Goal: Task Accomplishment & Management: Manage account settings

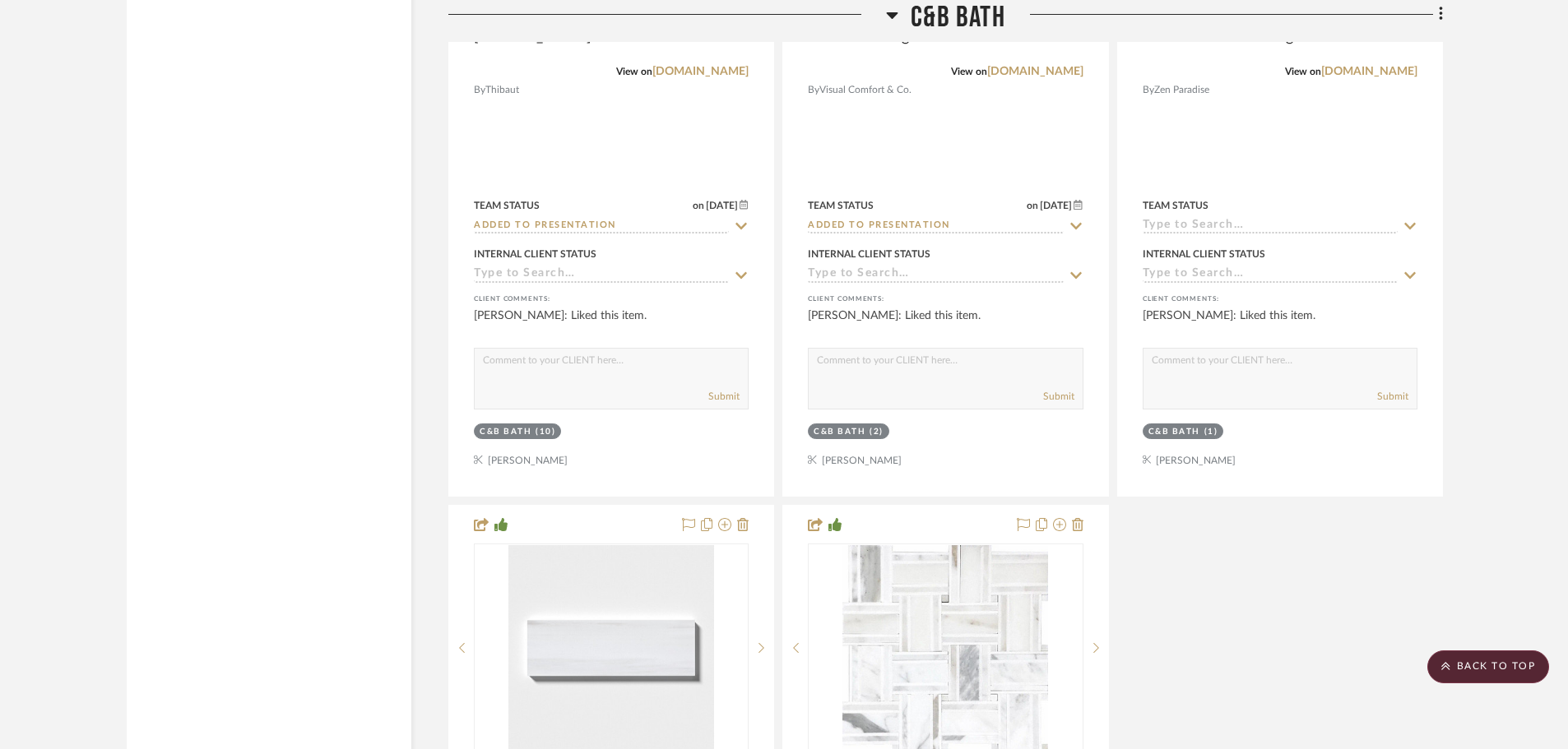
scroll to position [21056, 0]
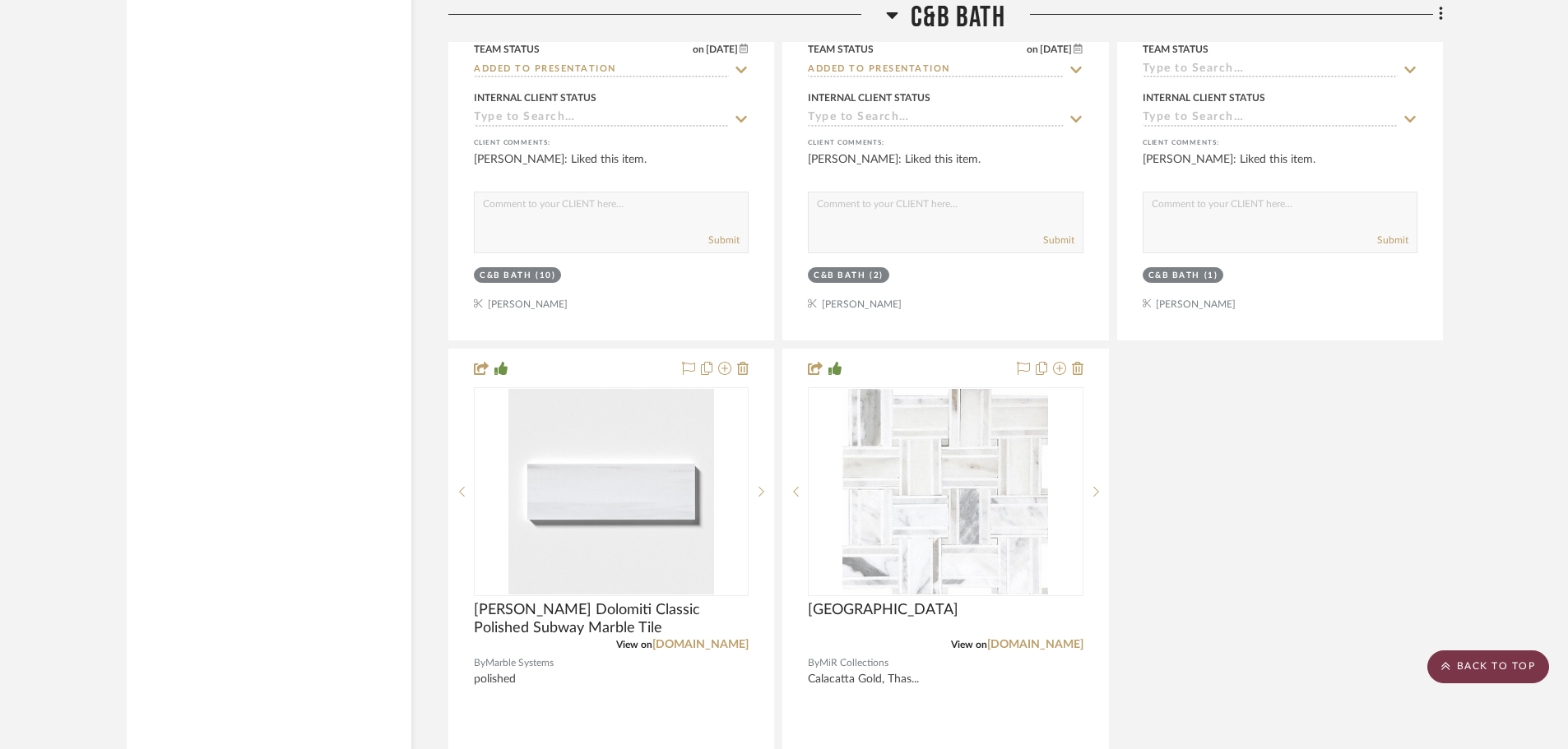
click at [1494, 661] on scroll-to-top-button "BACK TO TOP" at bounding box center [1488, 667] width 122 height 33
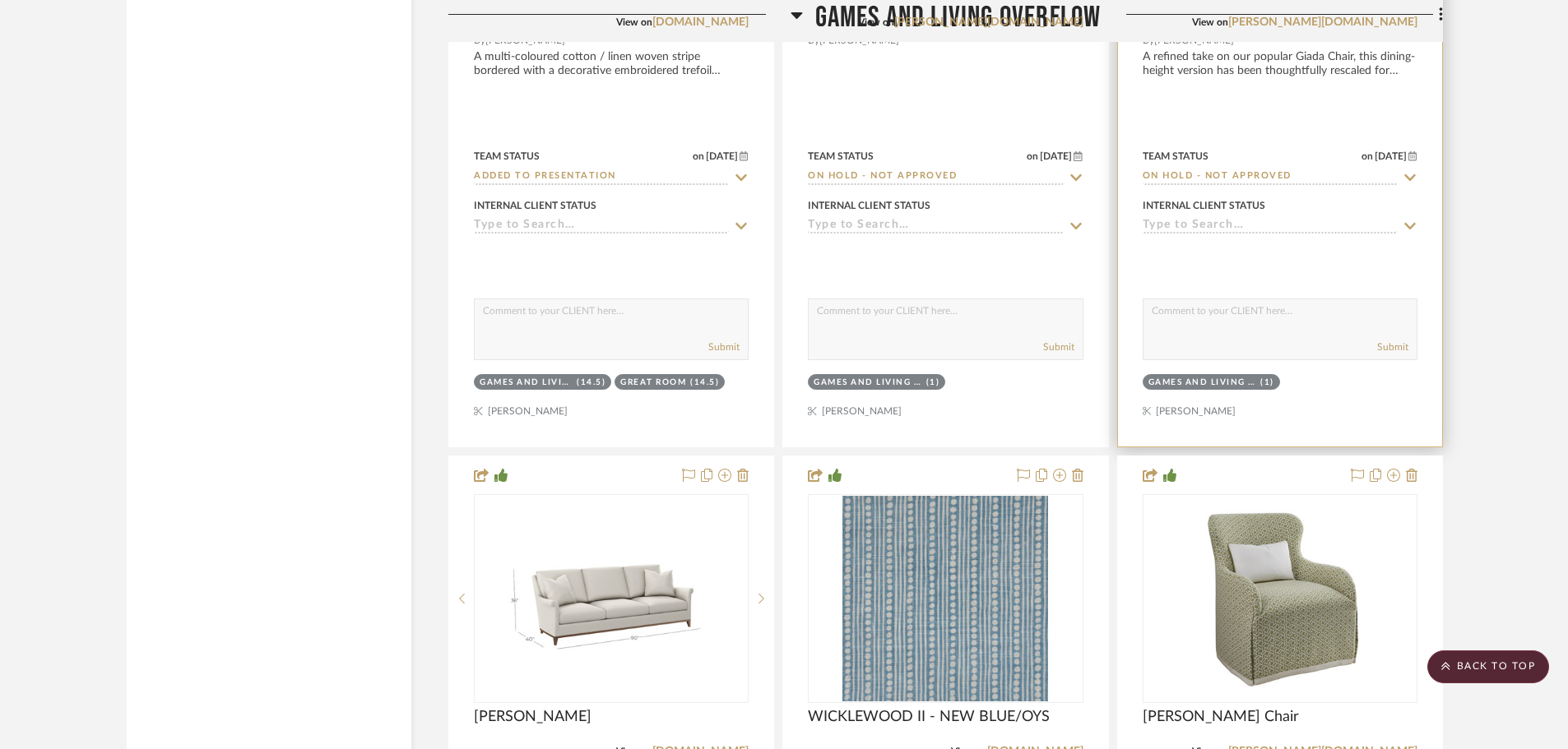
scroll to position [5840, 0]
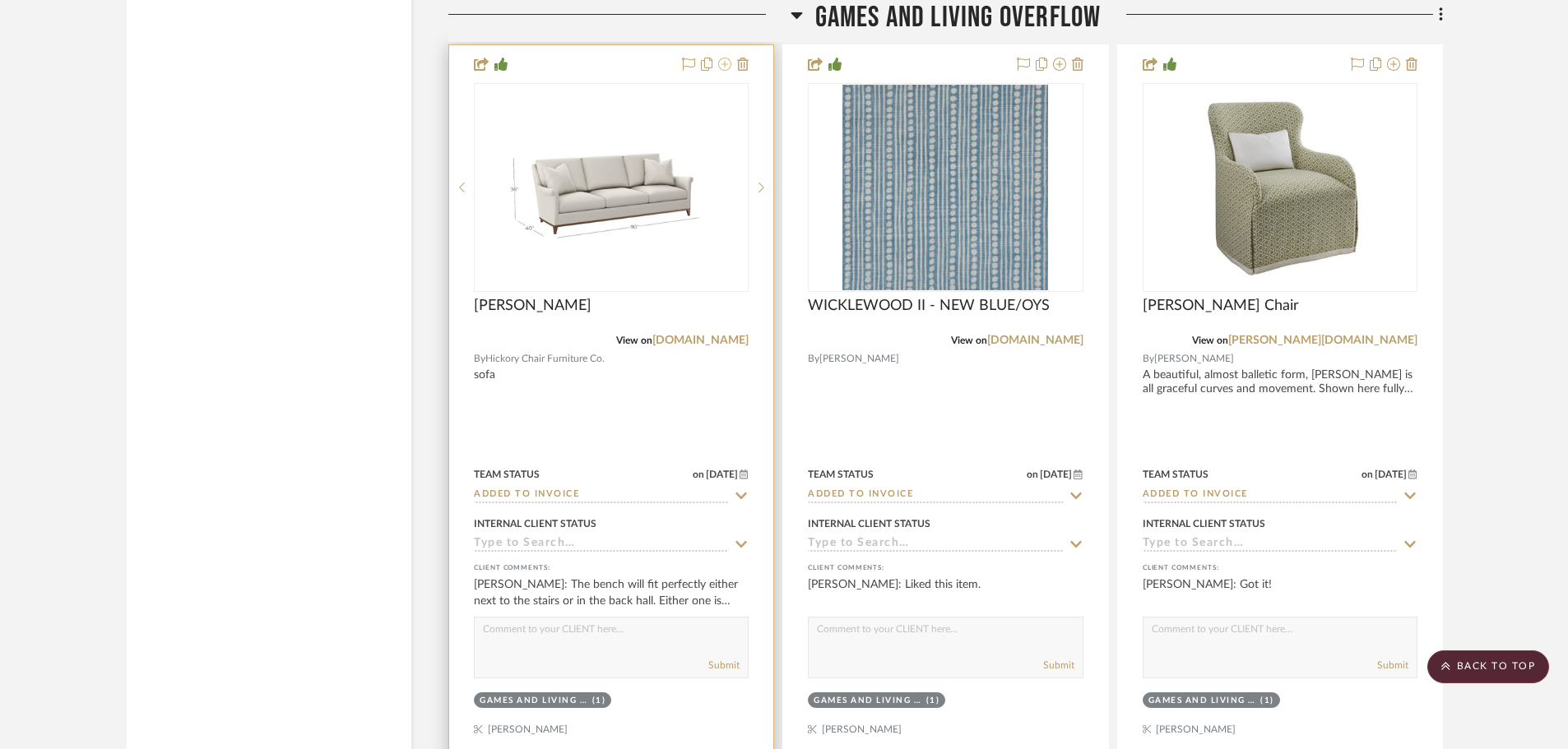
click at [726, 60] on icon at bounding box center [724, 63] width 13 height 13
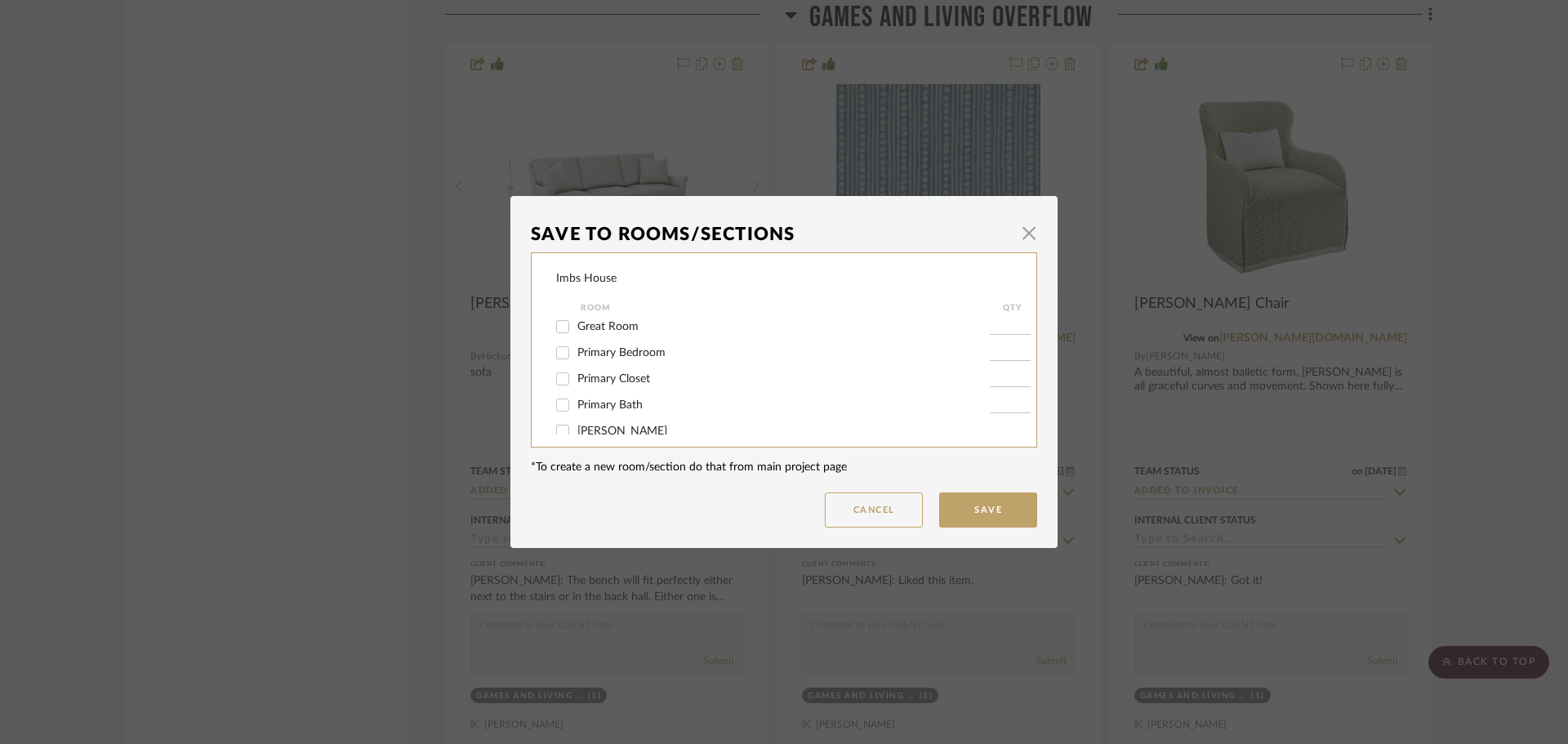
scroll to position [82, 0]
click at [554, 350] on input "Great Room" at bounding box center [562, 354] width 26 height 26
checkbox input "true"
type input "1"
click at [554, 329] on input "Games and Living Overflow" at bounding box center [562, 327] width 26 height 26
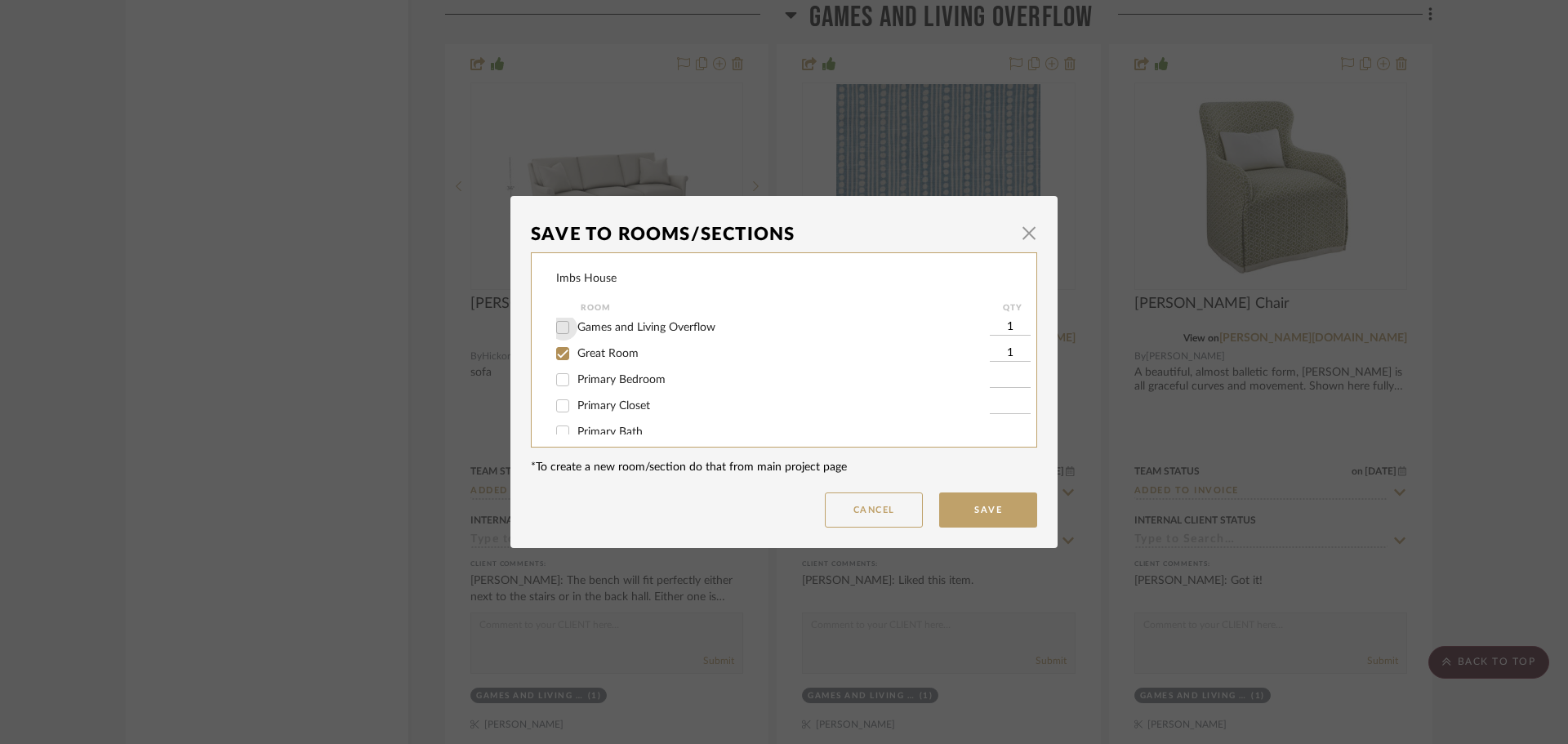
checkbox input "false"
click at [1002, 504] on button "Save" at bounding box center [987, 510] width 98 height 35
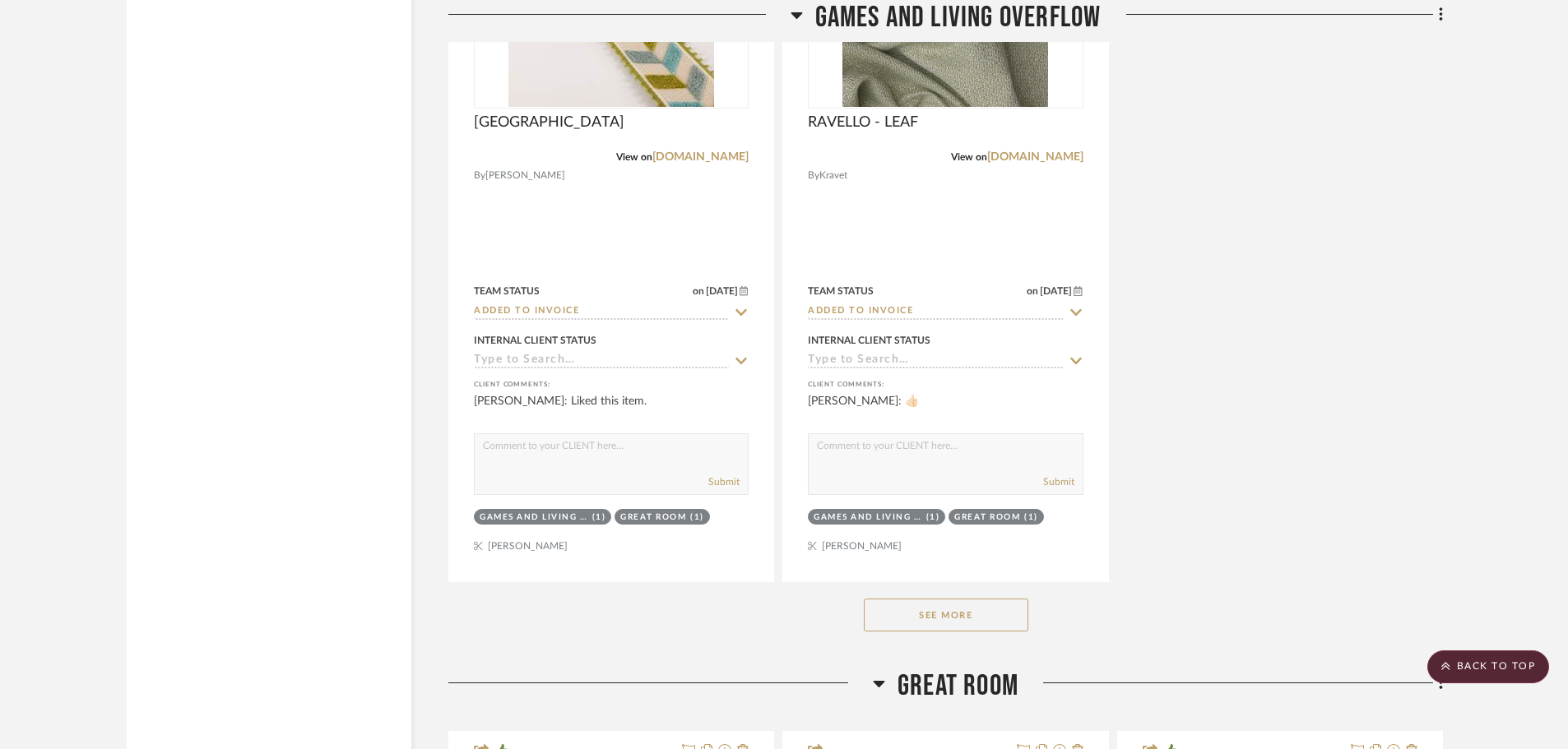
scroll to position [6827, 0]
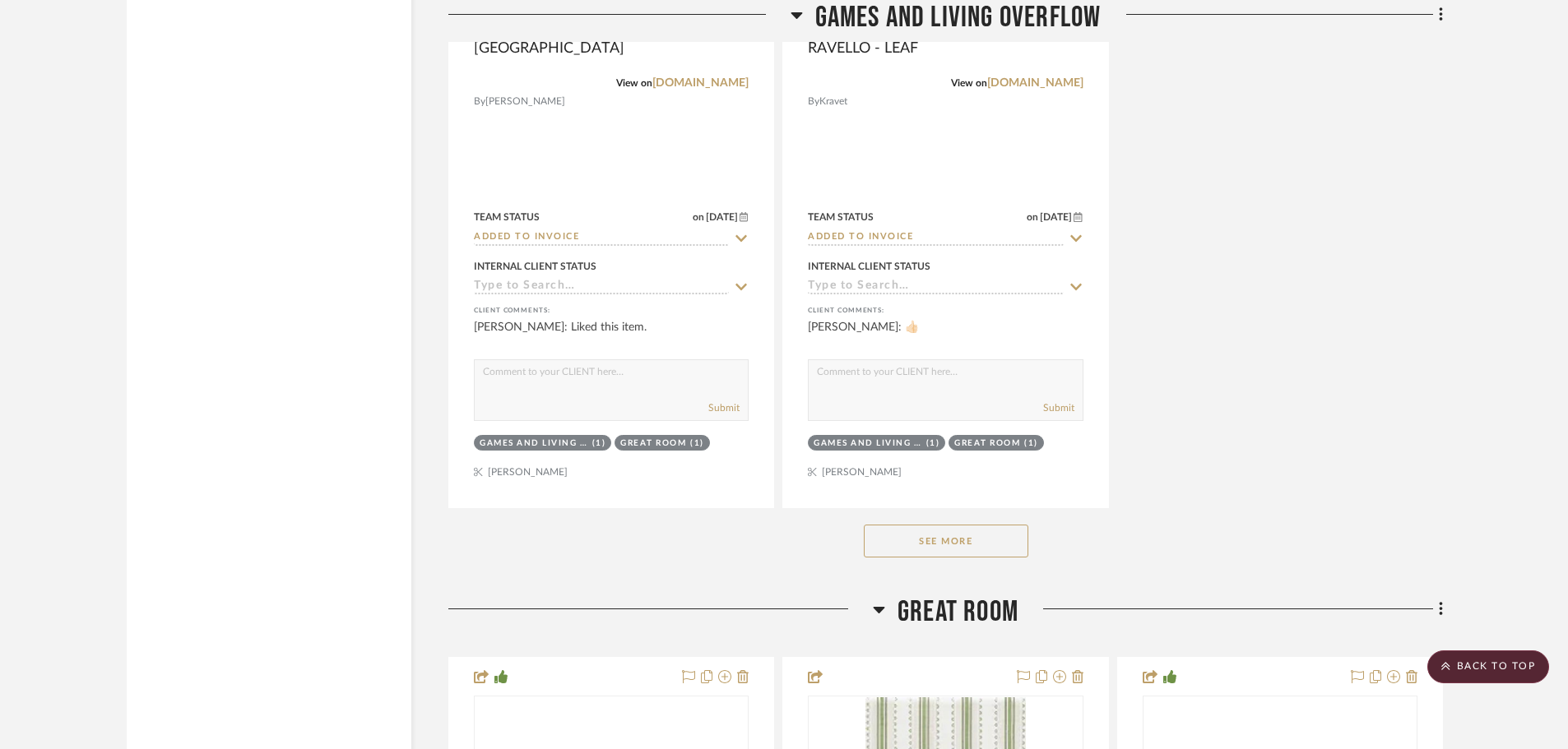
click at [967, 533] on button "See More" at bounding box center [947, 541] width 165 height 33
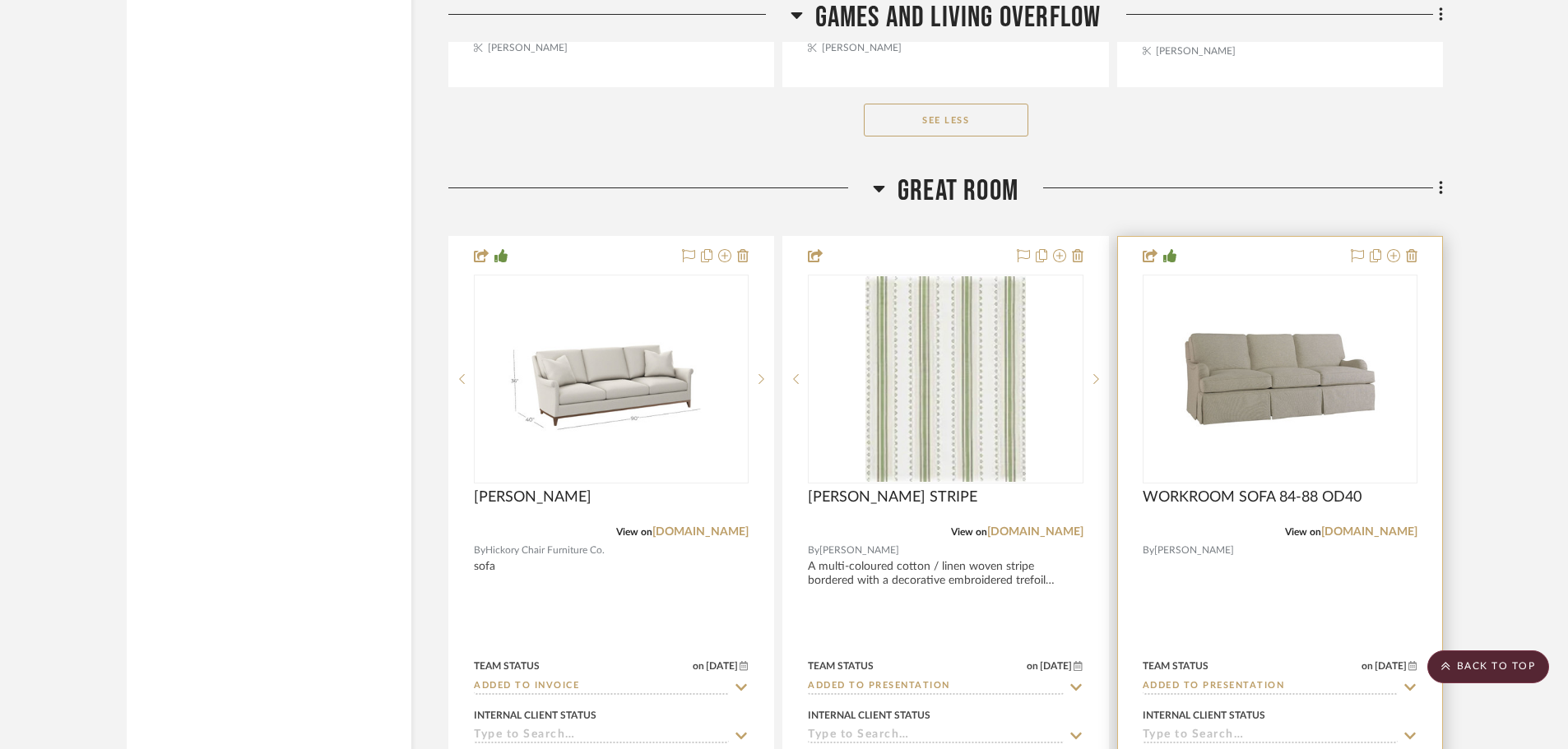
scroll to position [7238, 0]
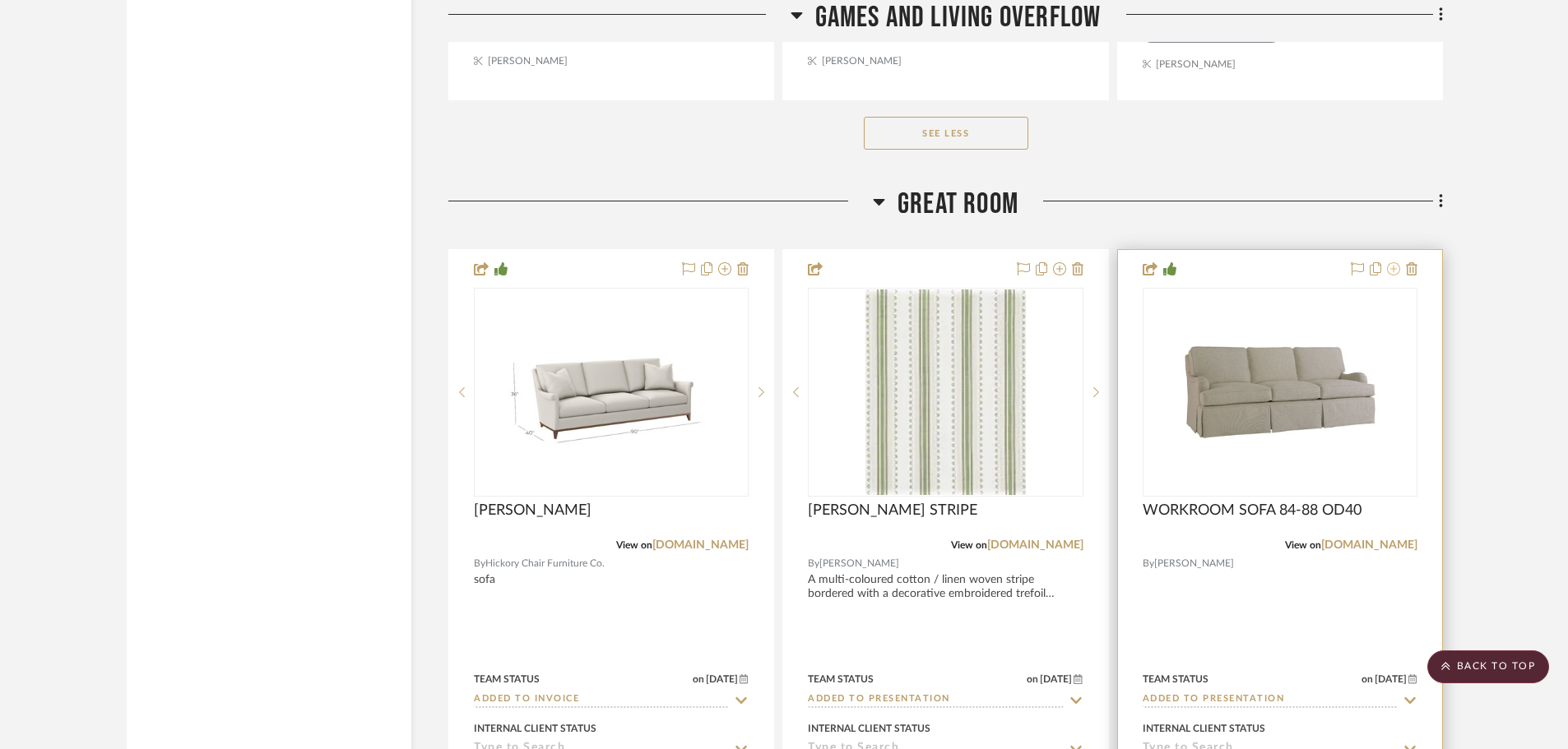
click at [1395, 272] on icon at bounding box center [1393, 269] width 13 height 13
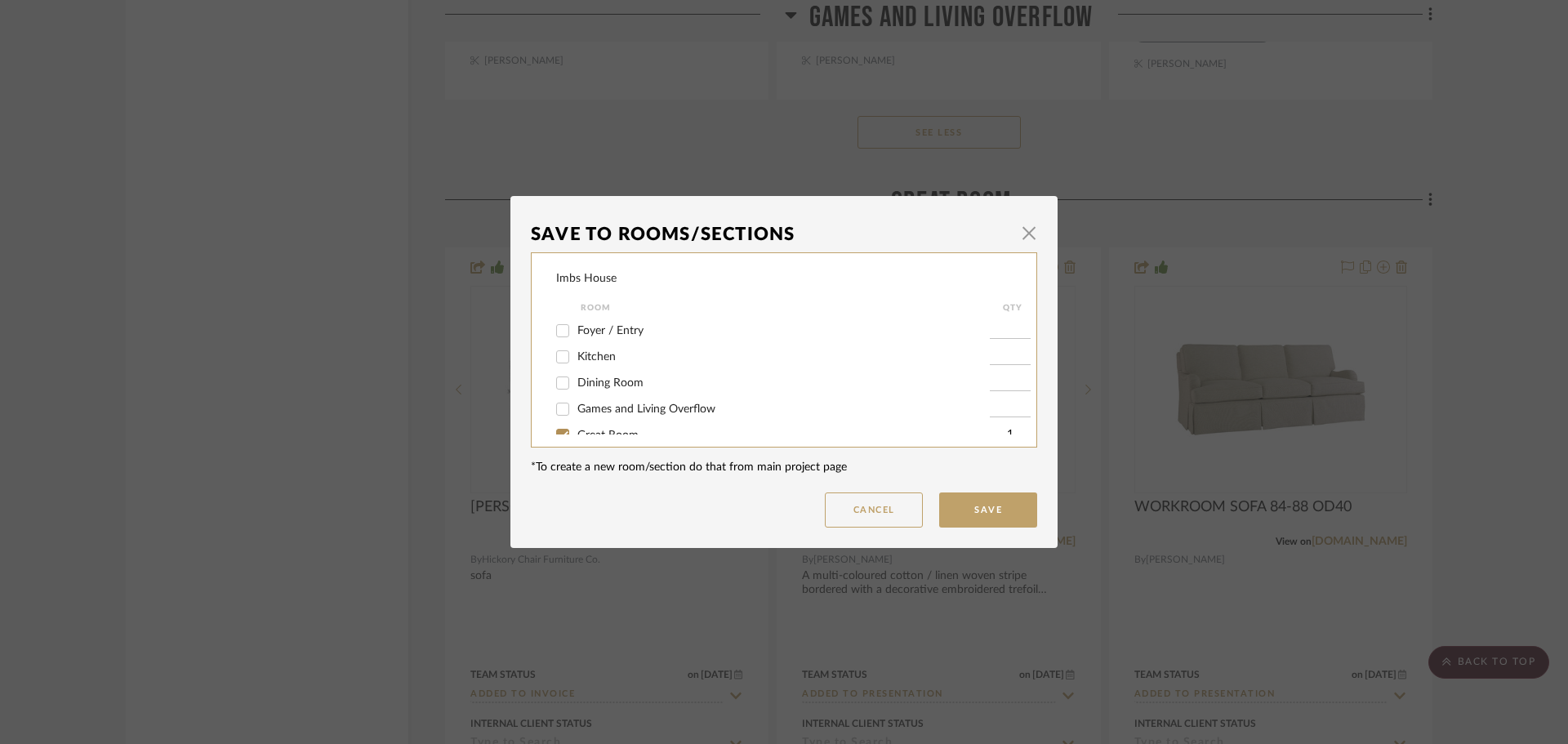
click at [562, 407] on input "Games and Living Overflow" at bounding box center [562, 409] width 26 height 26
checkbox input "true"
type input "1"
click at [968, 505] on button "Save" at bounding box center [987, 510] width 98 height 35
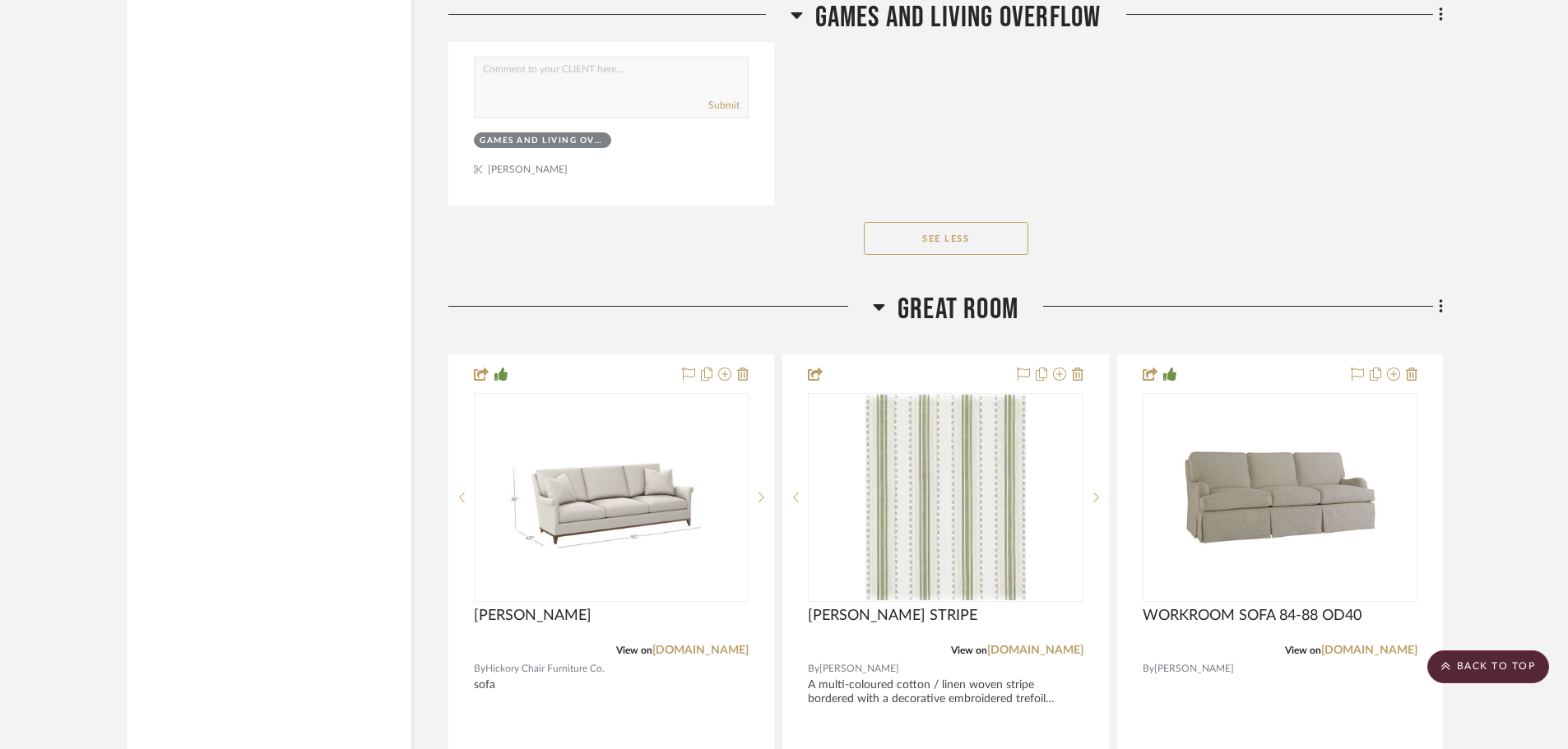
scroll to position [7865, 0]
click at [1411, 371] on icon at bounding box center [1411, 373] width 11 height 13
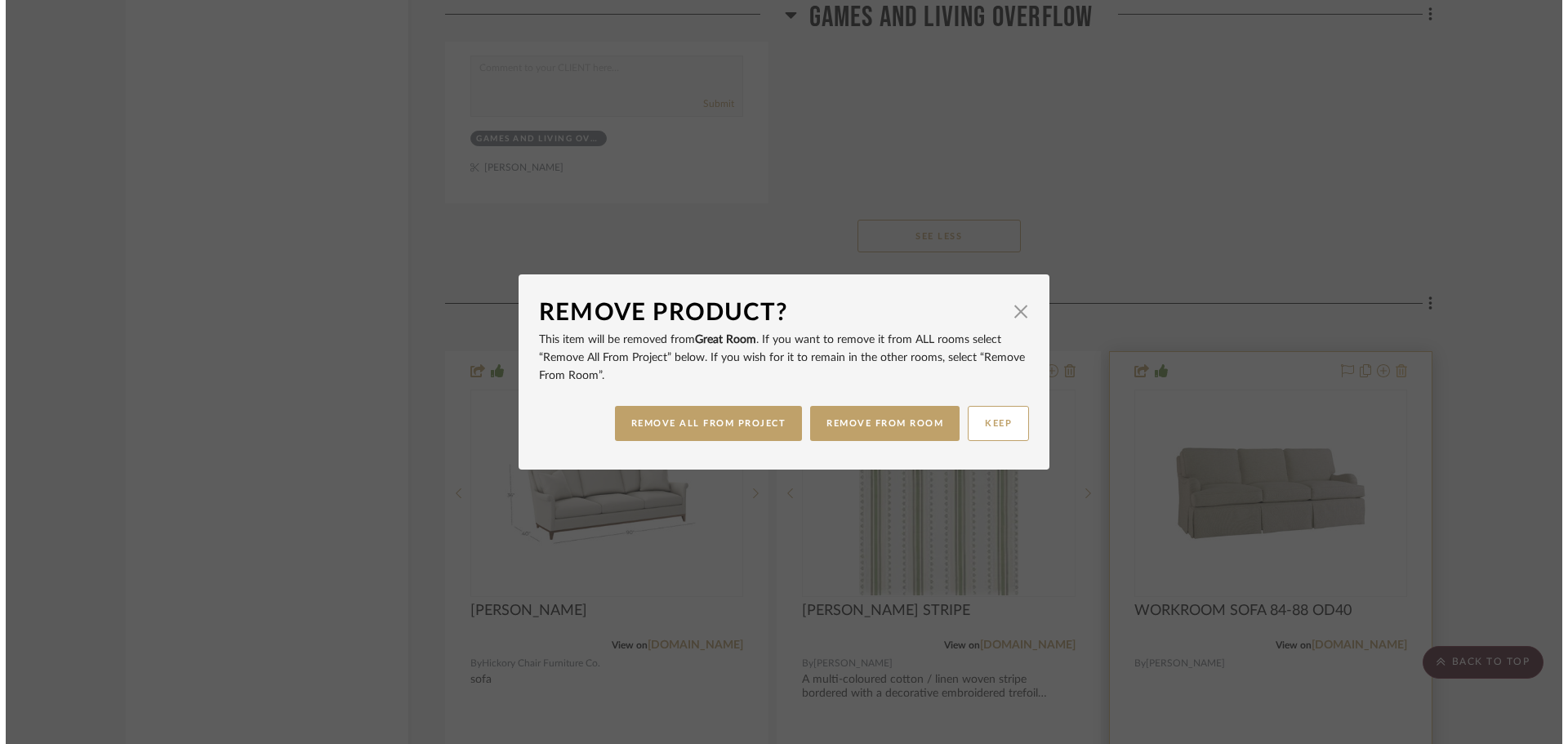
scroll to position [0, 0]
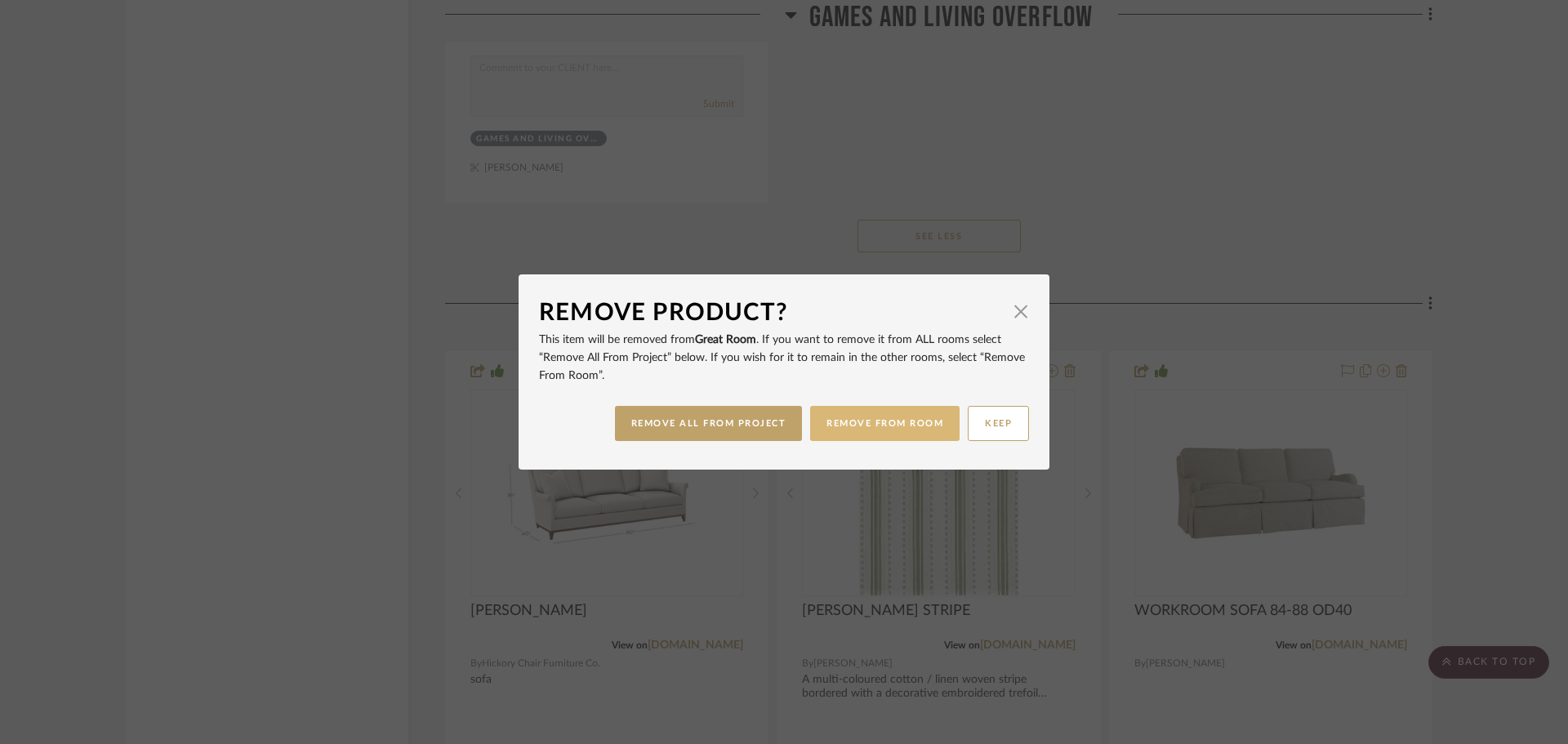
click at [867, 429] on button "REMOVE FROM ROOM" at bounding box center [884, 423] width 149 height 35
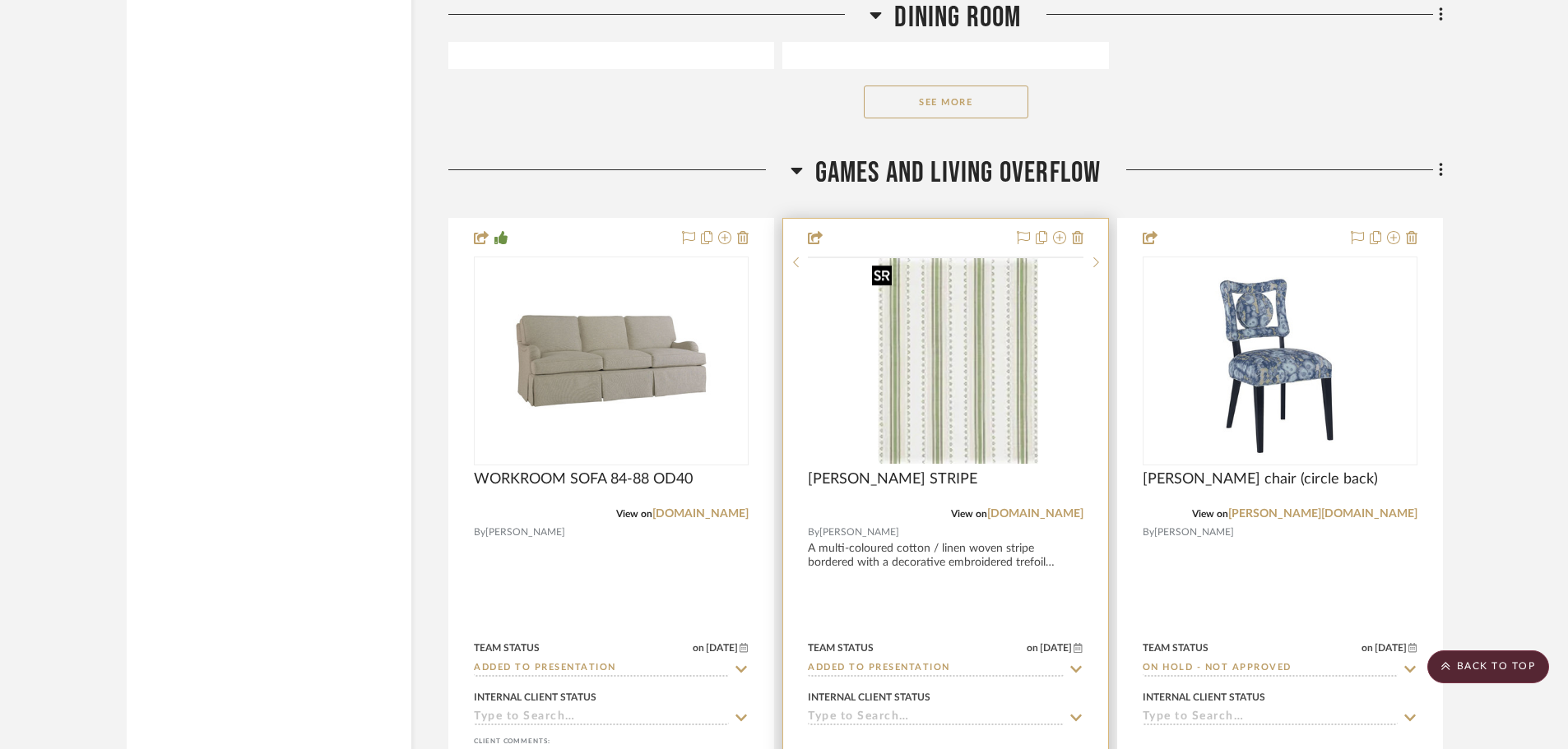
scroll to position [4904, 0]
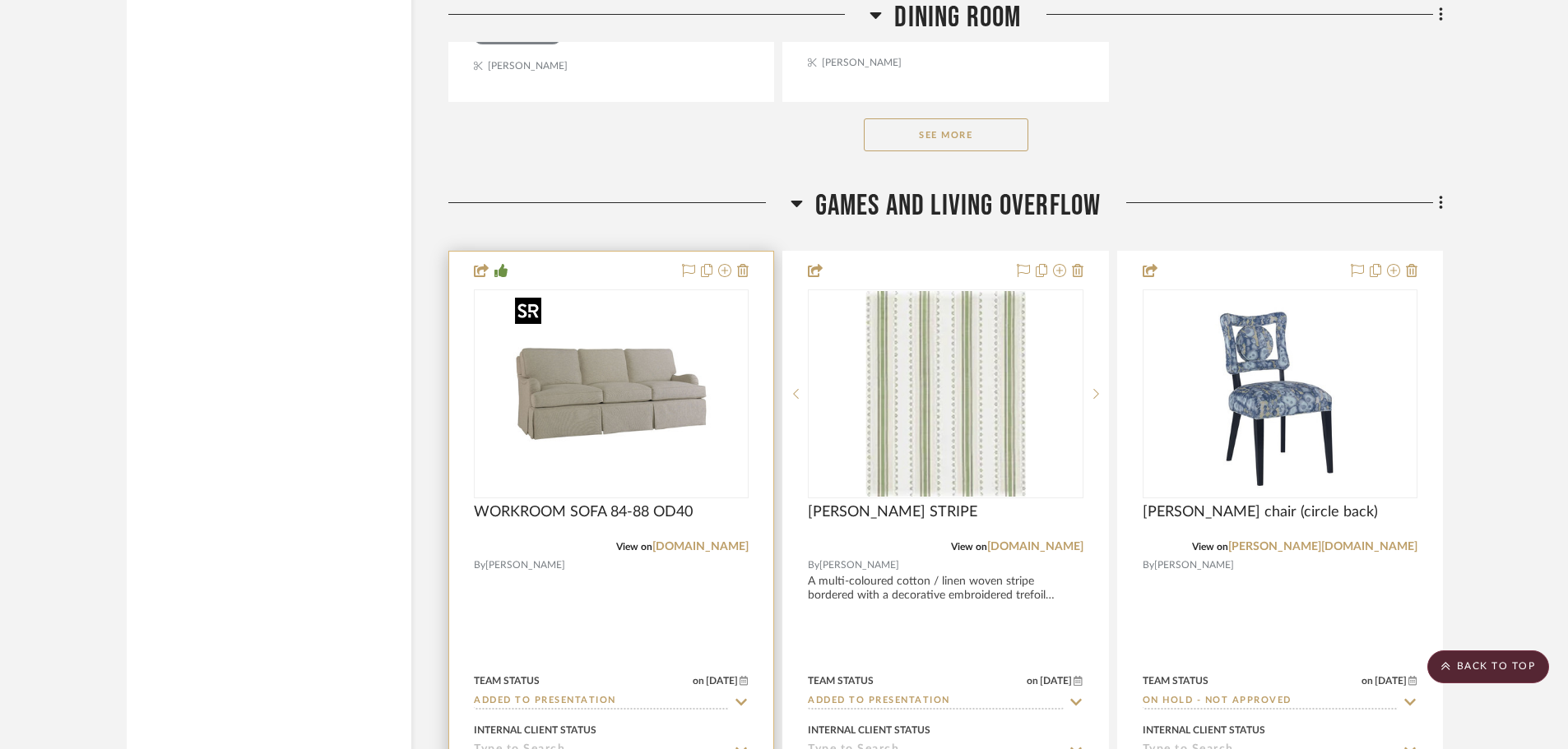
click at [714, 417] on img "0" at bounding box center [611, 394] width 206 height 206
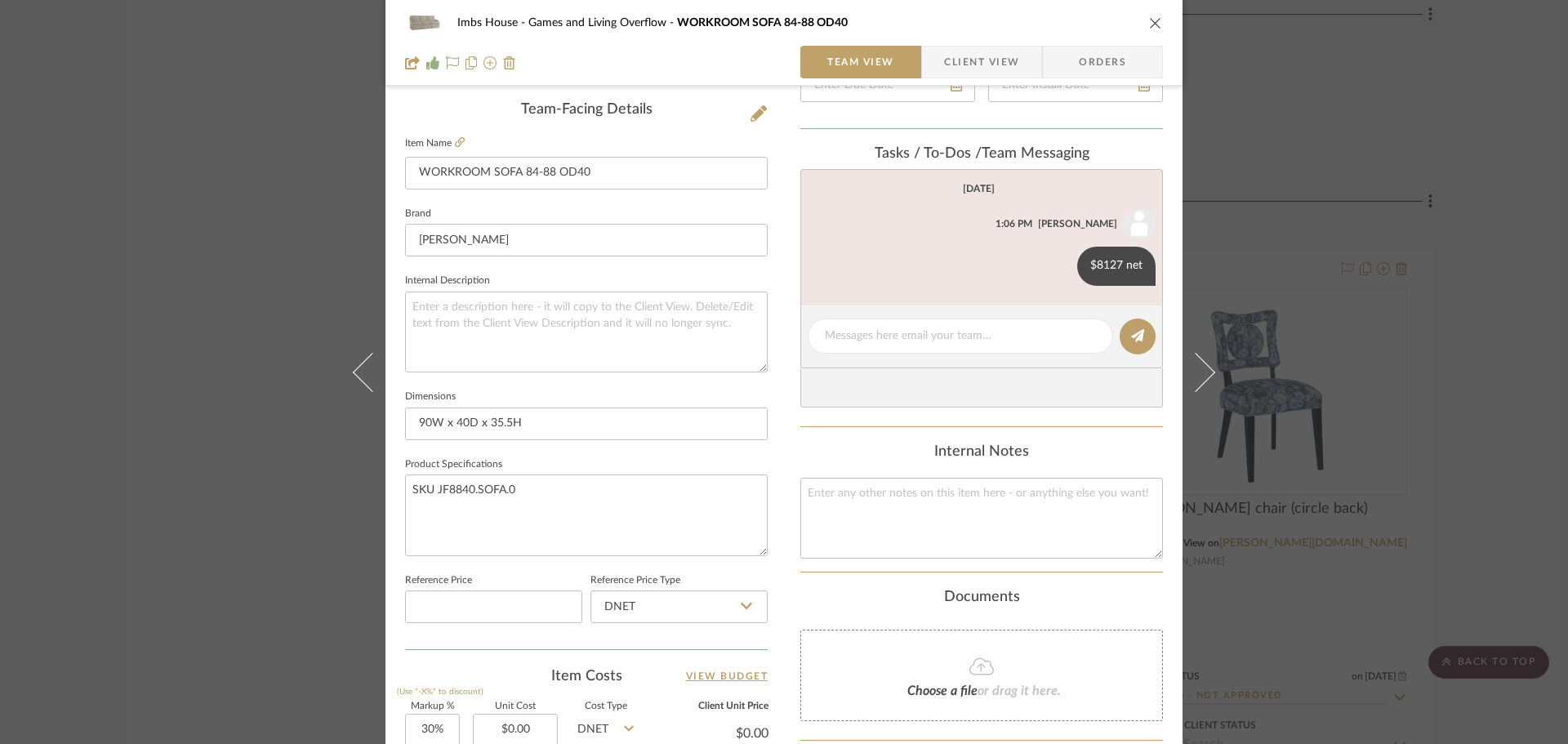
scroll to position [326, 0]
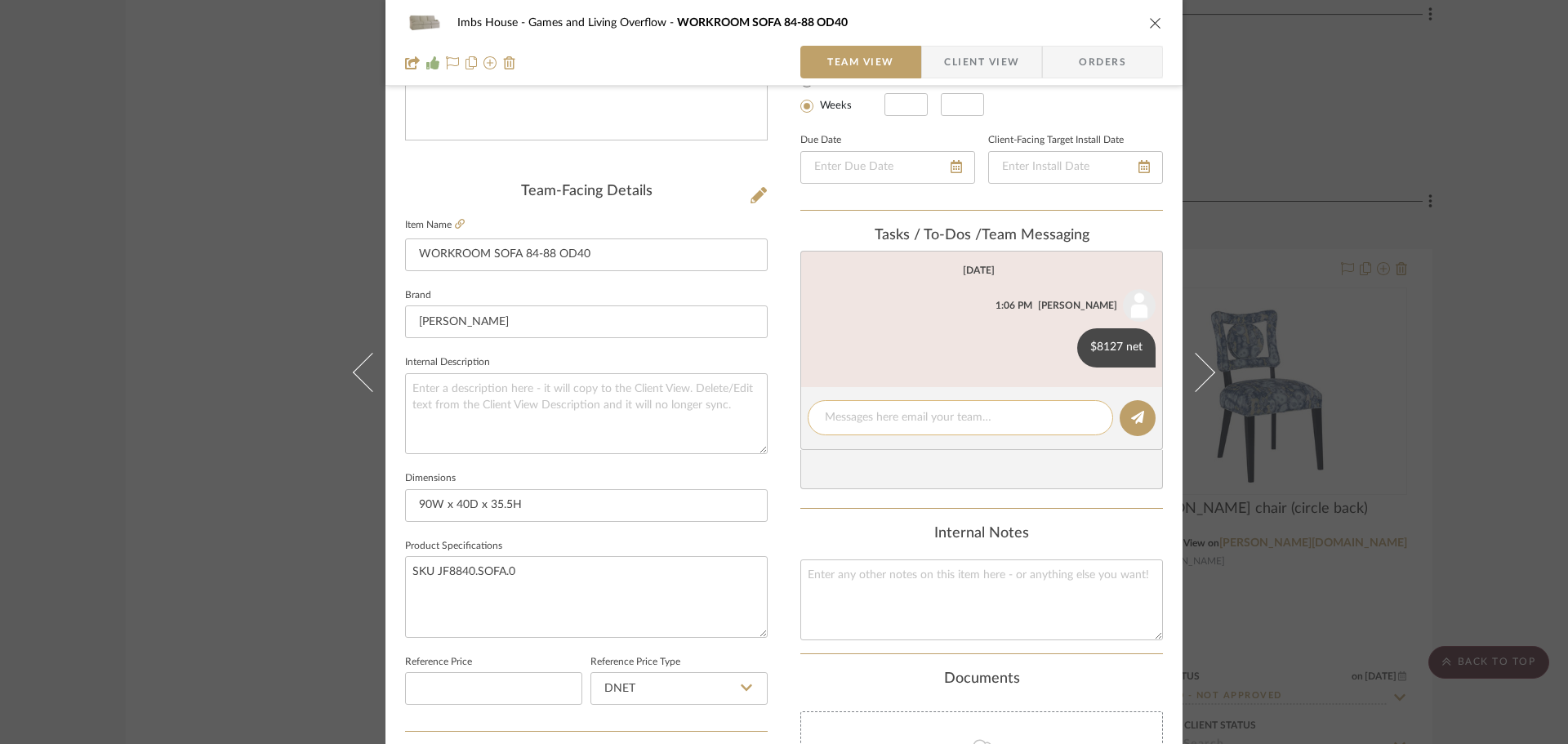
click at [836, 416] on textarea at bounding box center [960, 418] width 271 height 17
type textarea "change size to 64" if possible."
click at [1136, 413] on icon at bounding box center [1137, 417] width 13 height 13
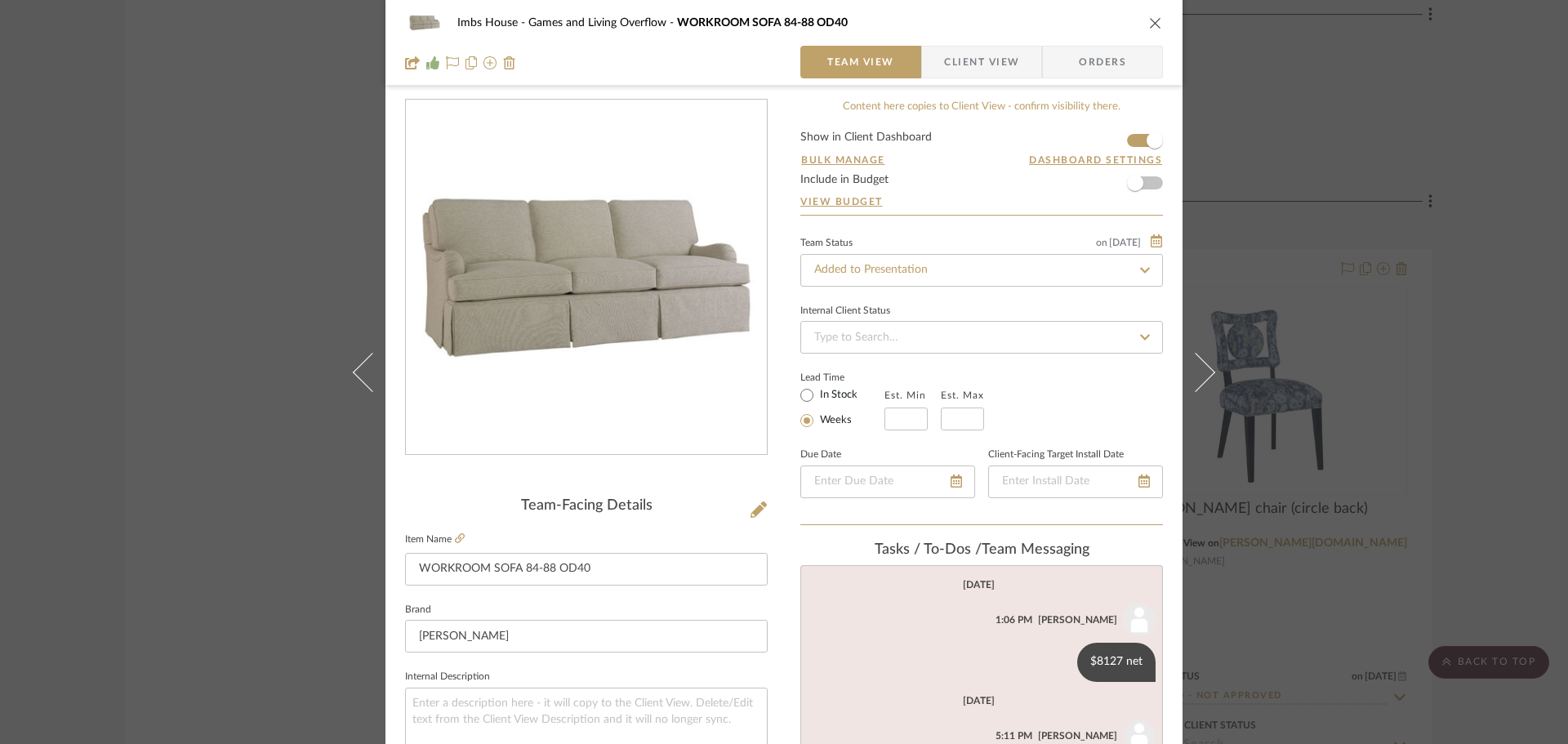
scroll to position [0, 0]
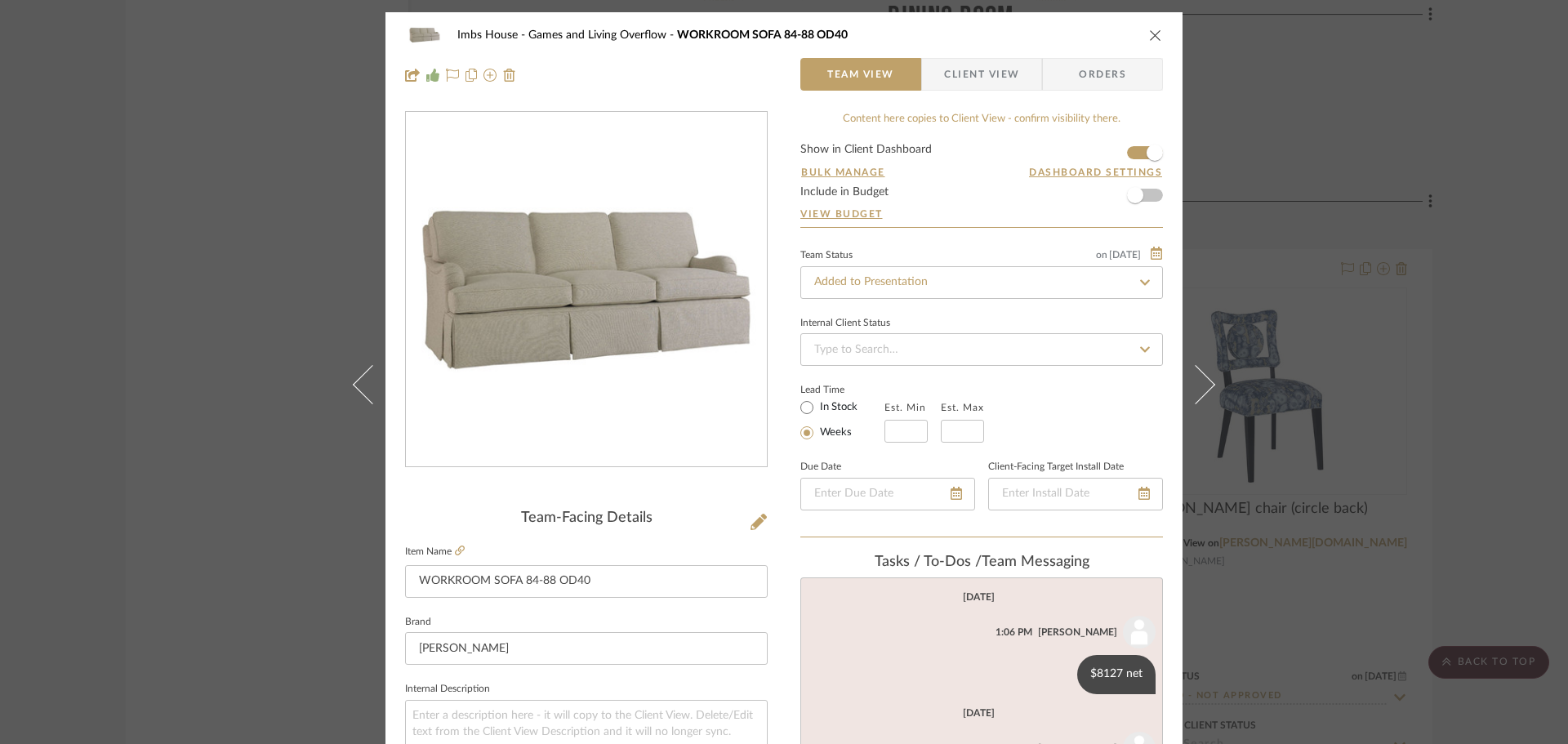
click at [1149, 35] on icon "close" at bounding box center [1155, 35] width 13 height 13
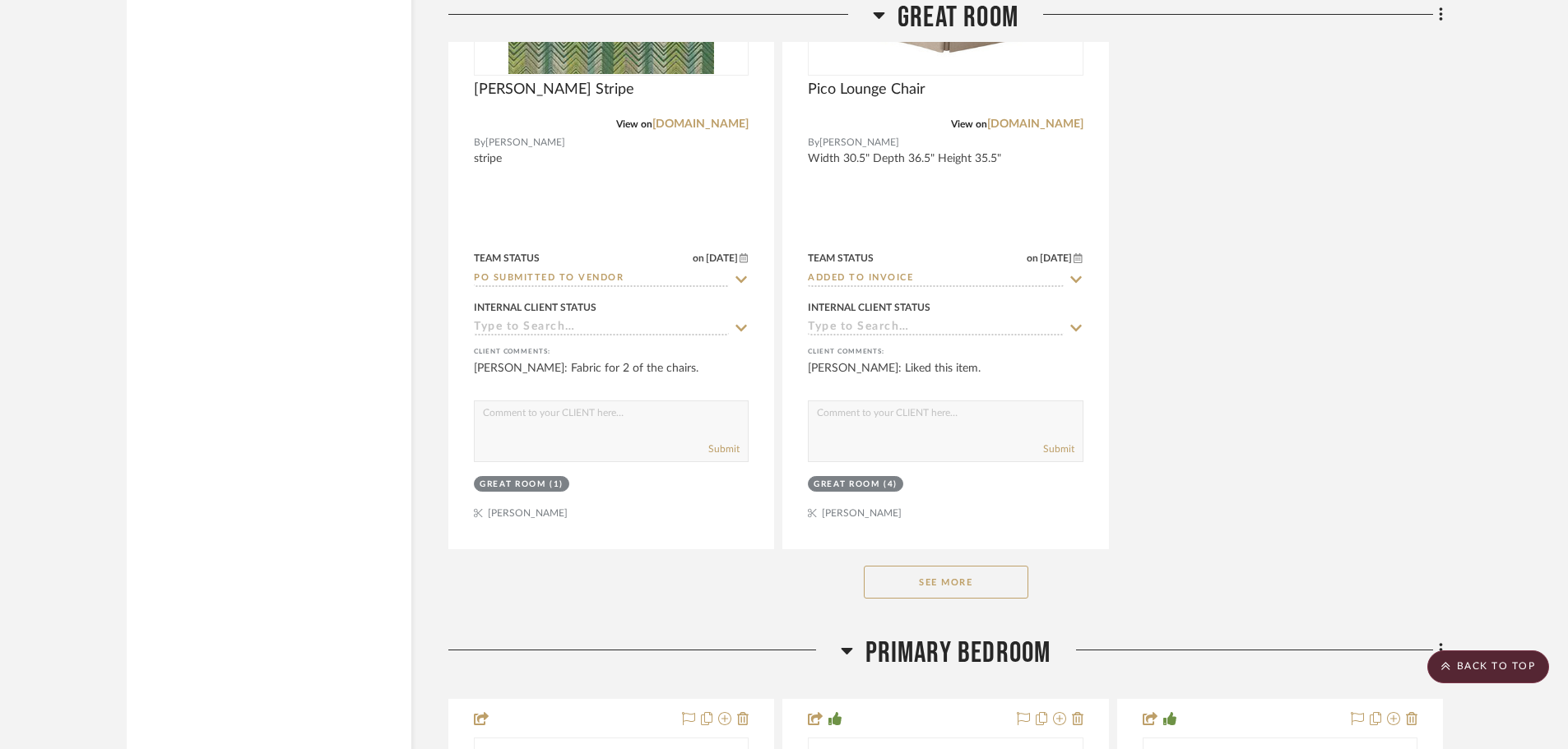
scroll to position [10003, 0]
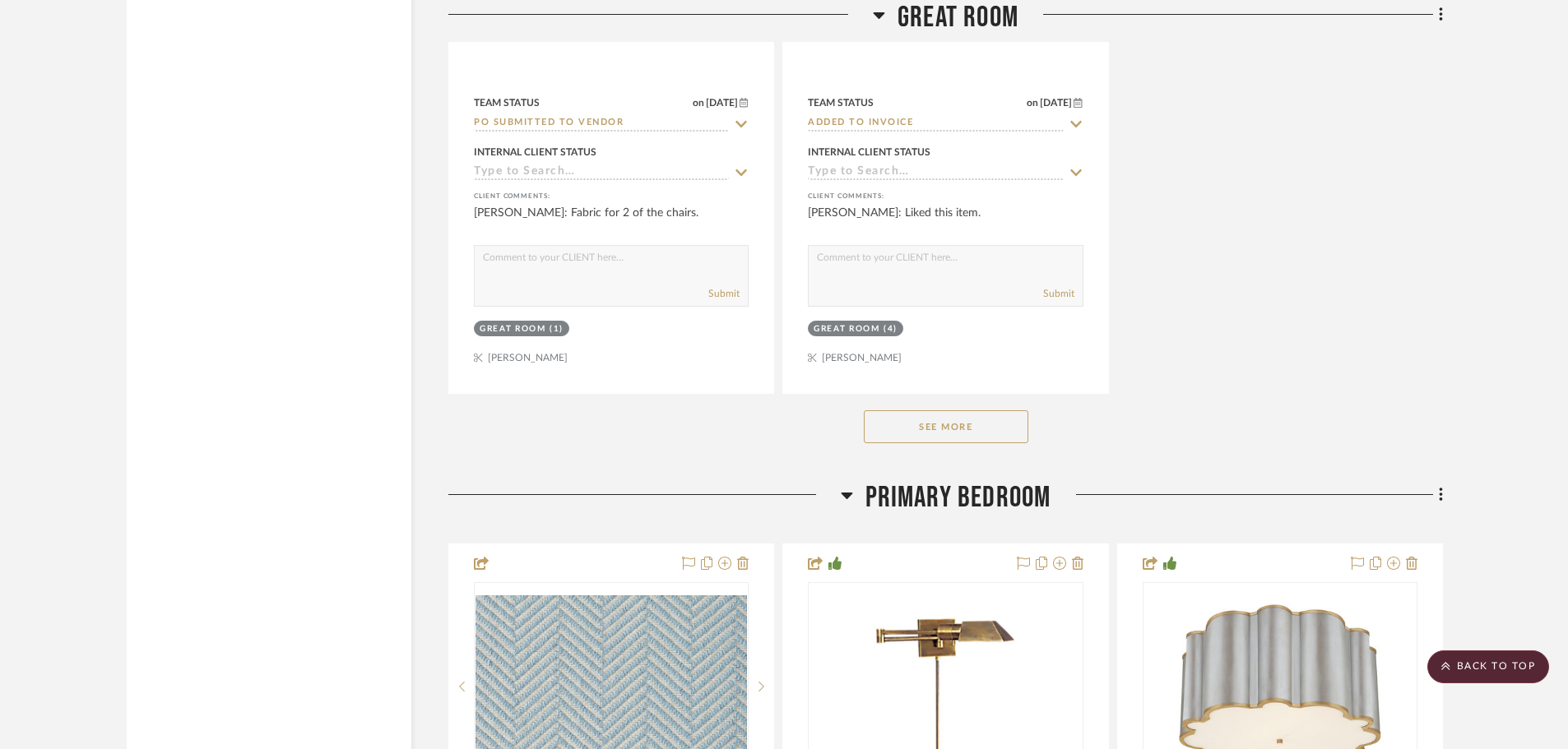
click at [966, 426] on button "See More" at bounding box center [947, 426] width 165 height 33
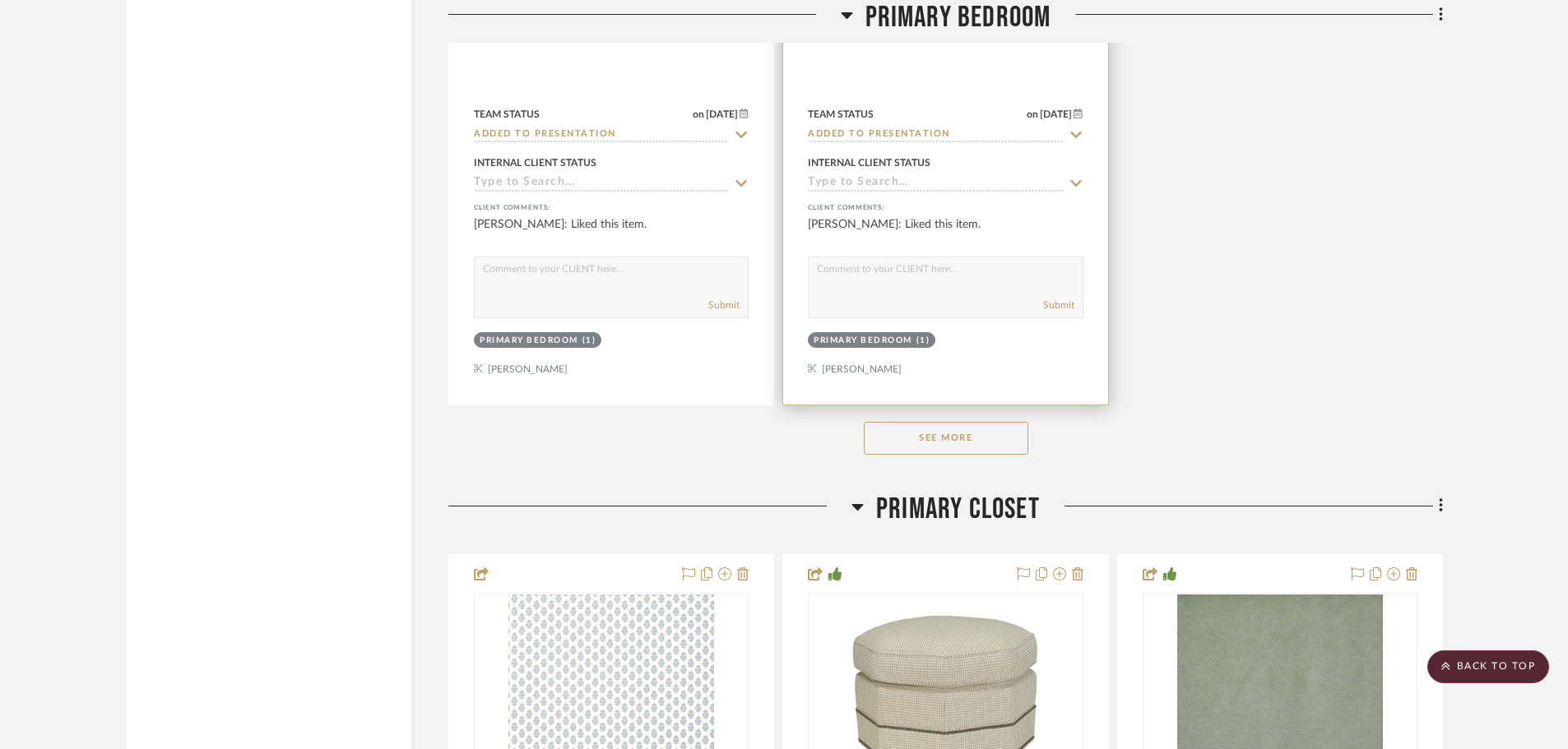
scroll to position [14692, 0]
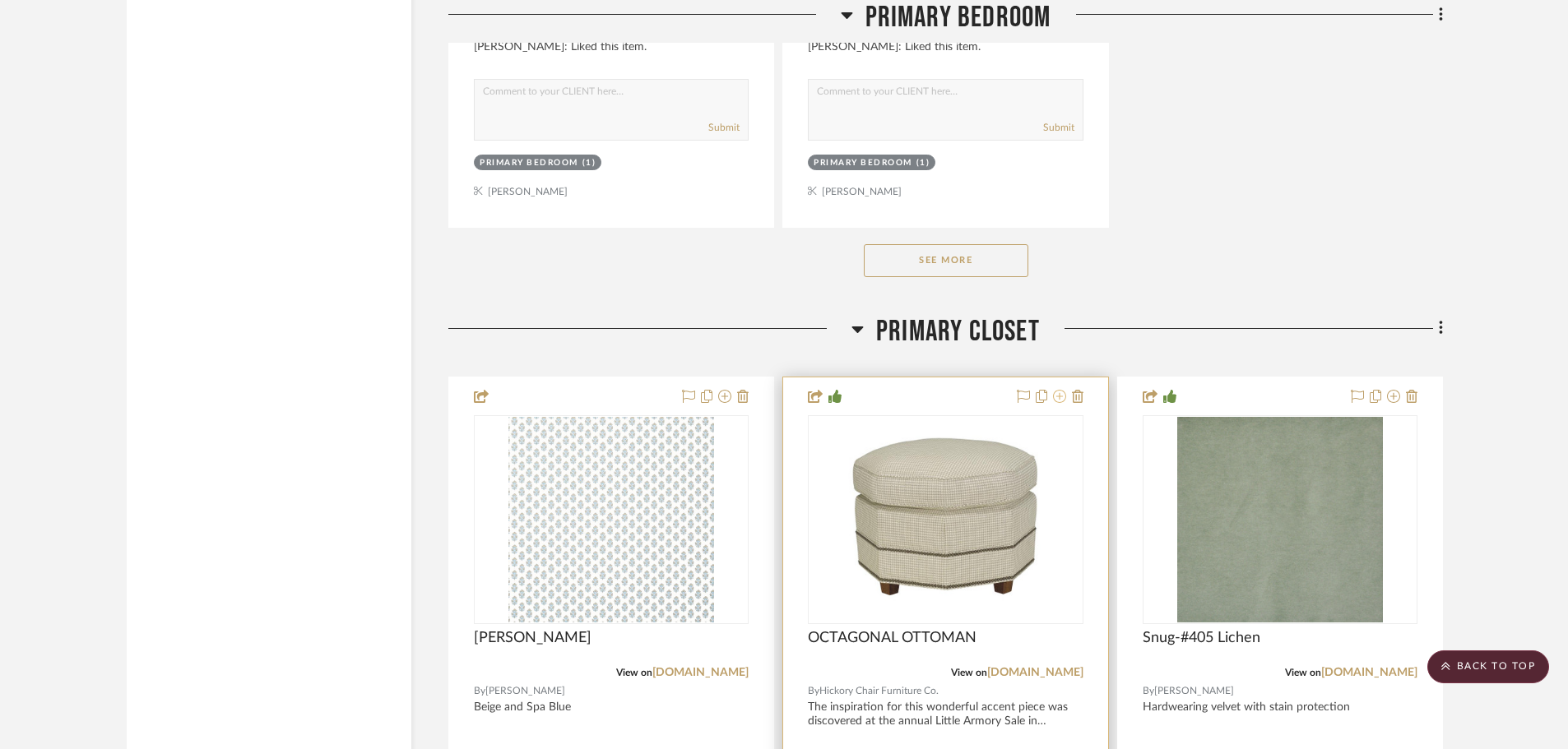
click at [1058, 393] on icon at bounding box center [1059, 396] width 13 height 13
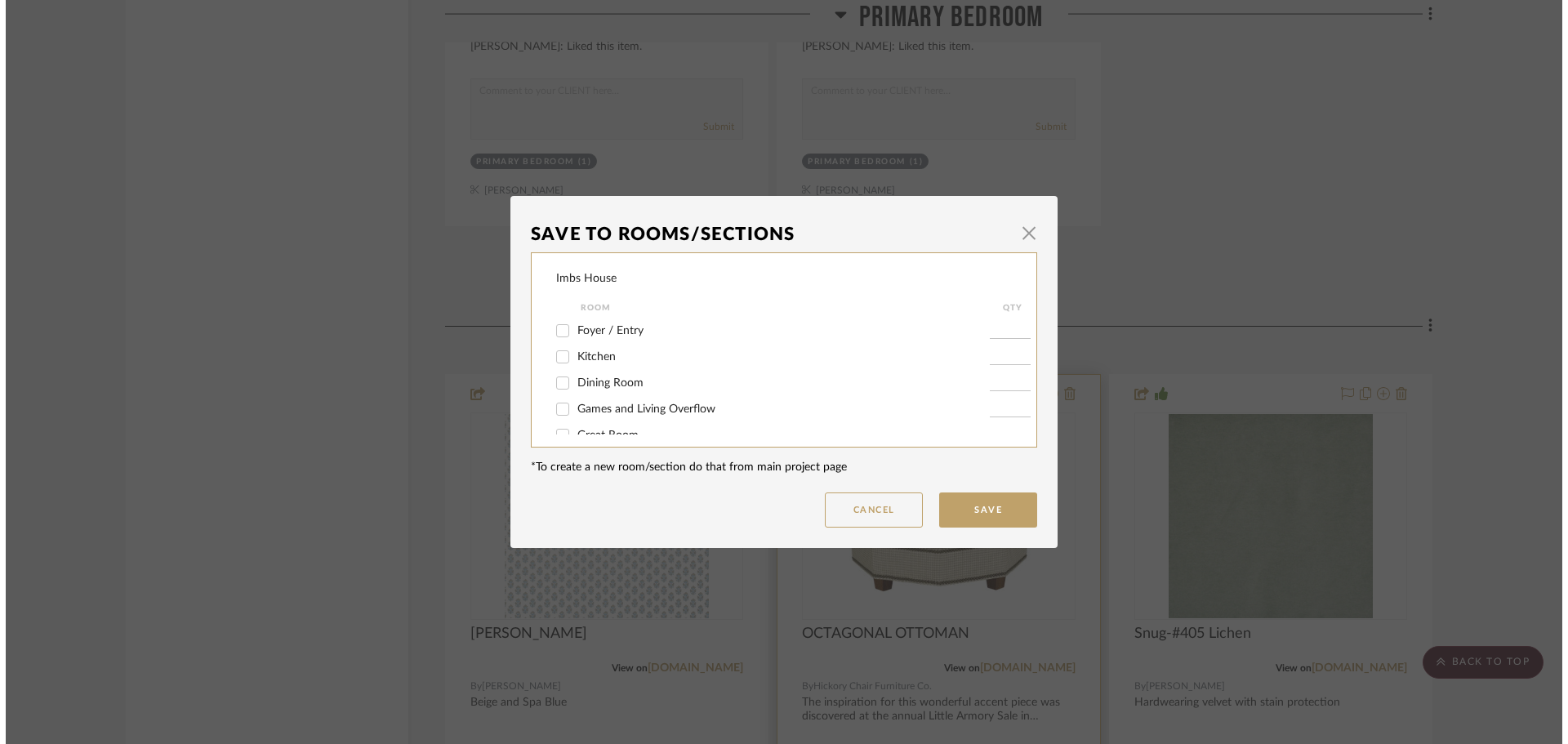
scroll to position [0, 0]
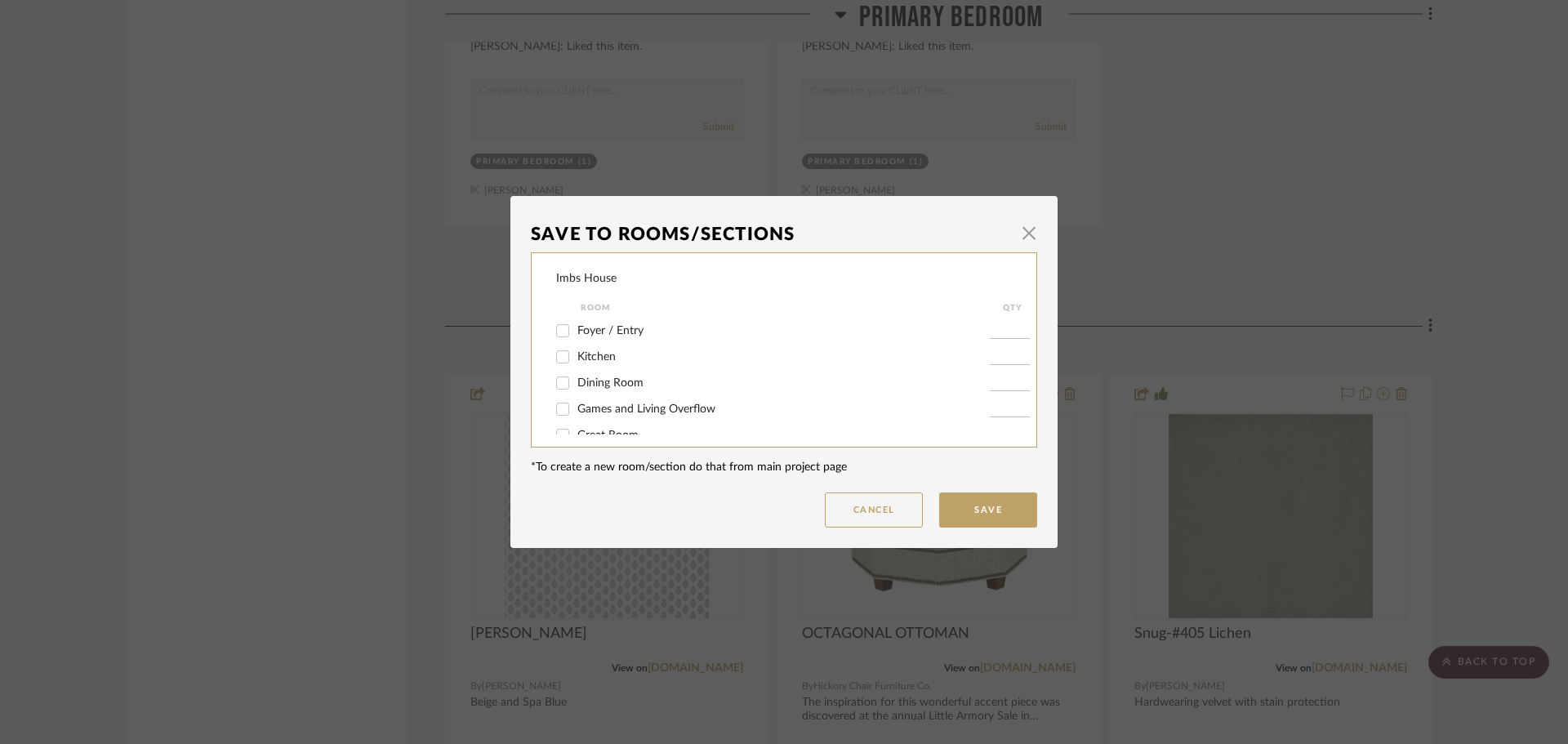
click at [549, 409] on div "Imbs House Room QTY Foyer / Entry Kitchen Dining Room Games and Living Overflow…" at bounding box center [784, 349] width 506 height 195
click at [554, 408] on input "Games and Living Overflow" at bounding box center [562, 409] width 26 height 26
checkbox input "true"
type input "1"
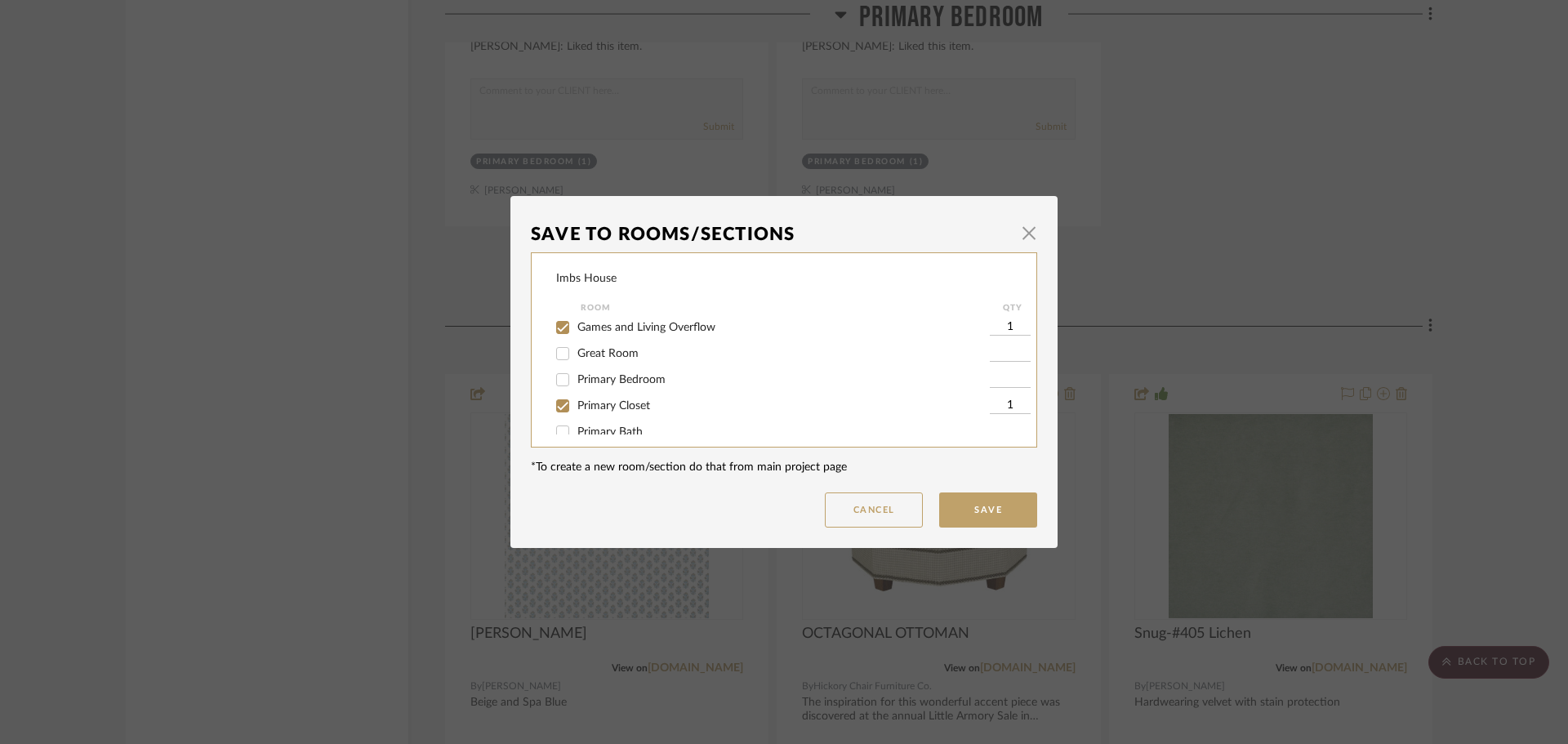
click at [555, 407] on input "Primary Closet" at bounding box center [562, 406] width 26 height 26
checkbox input "false"
click at [1000, 510] on button "Save" at bounding box center [987, 510] width 98 height 35
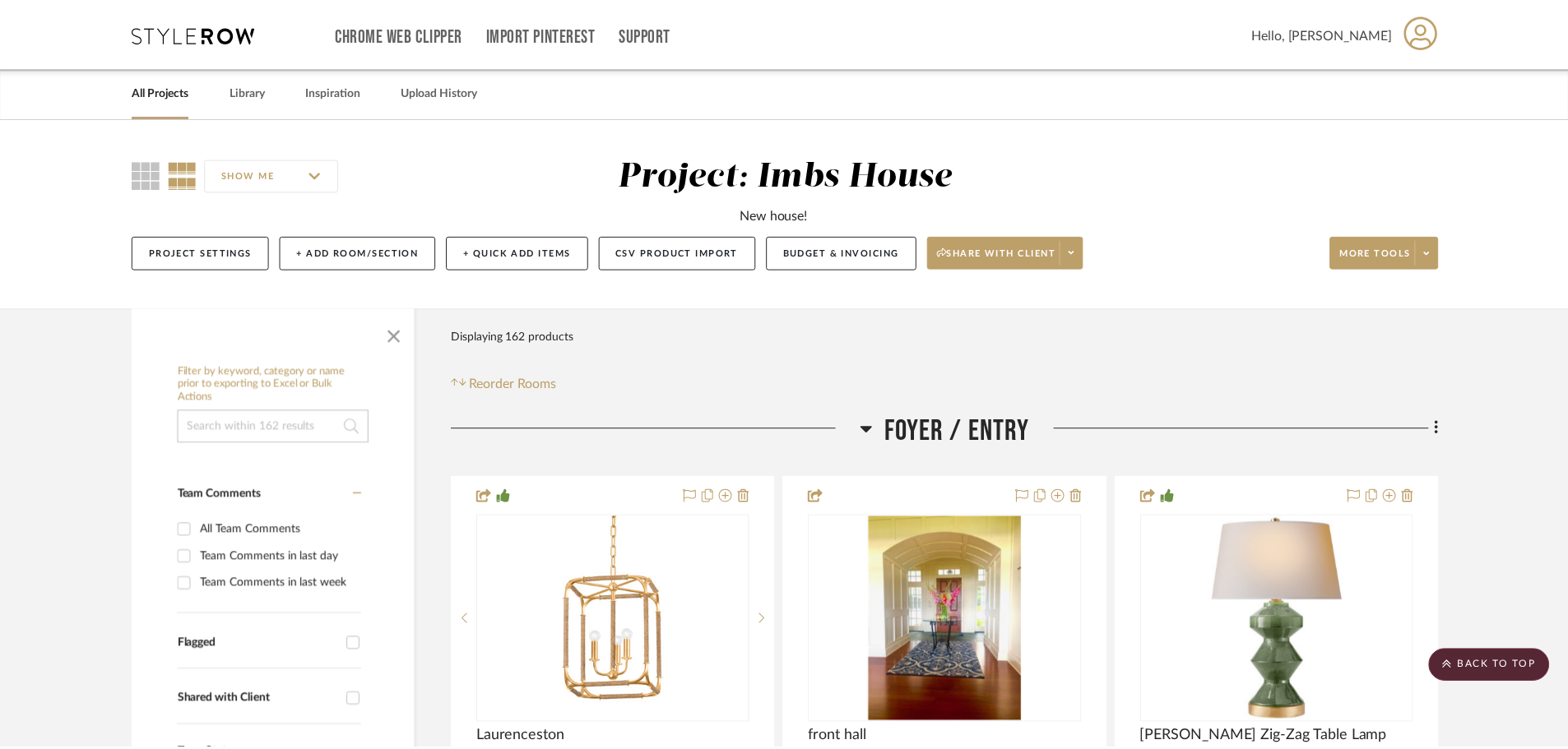
scroll to position [14692, 0]
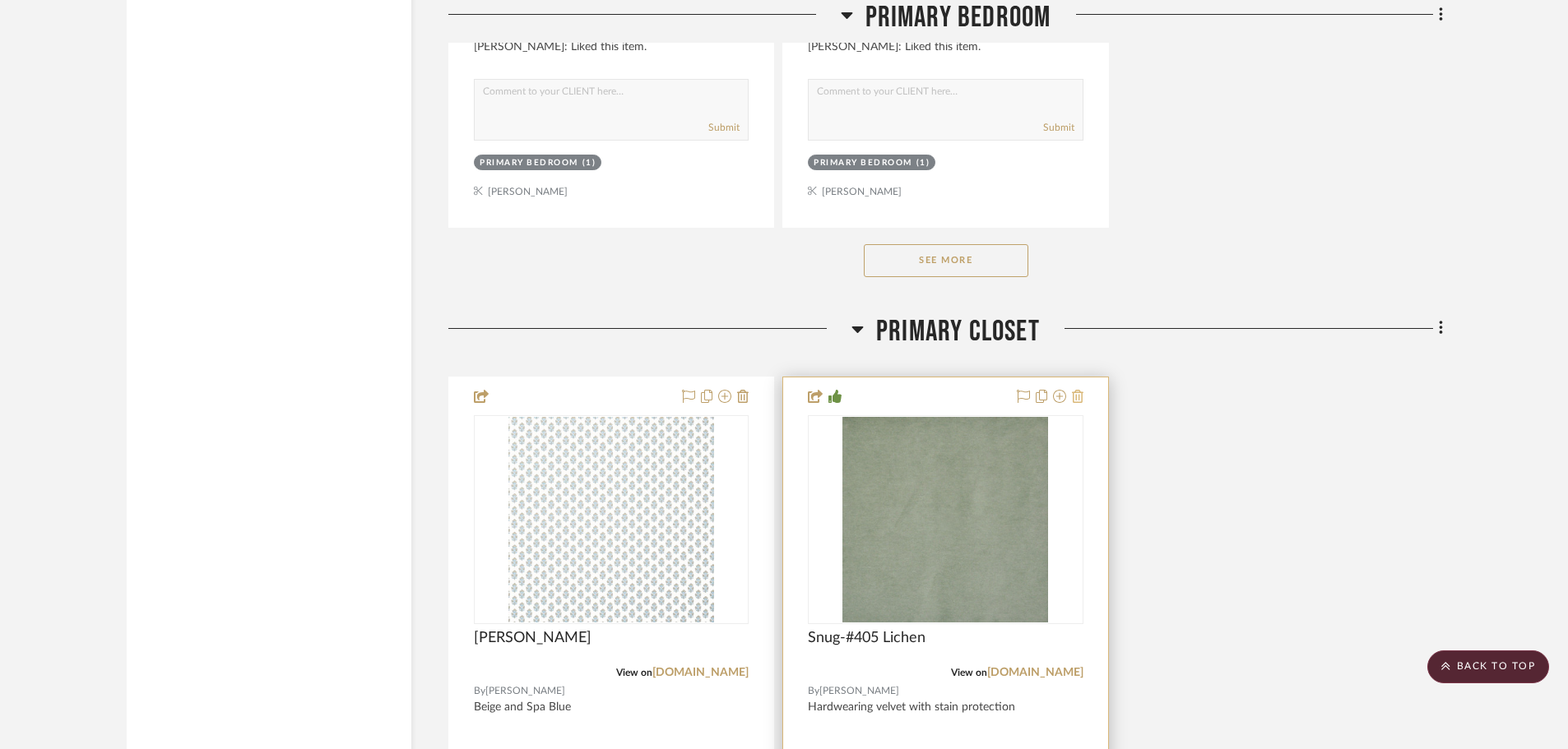
click at [1078, 401] on icon at bounding box center [1077, 396] width 11 height 13
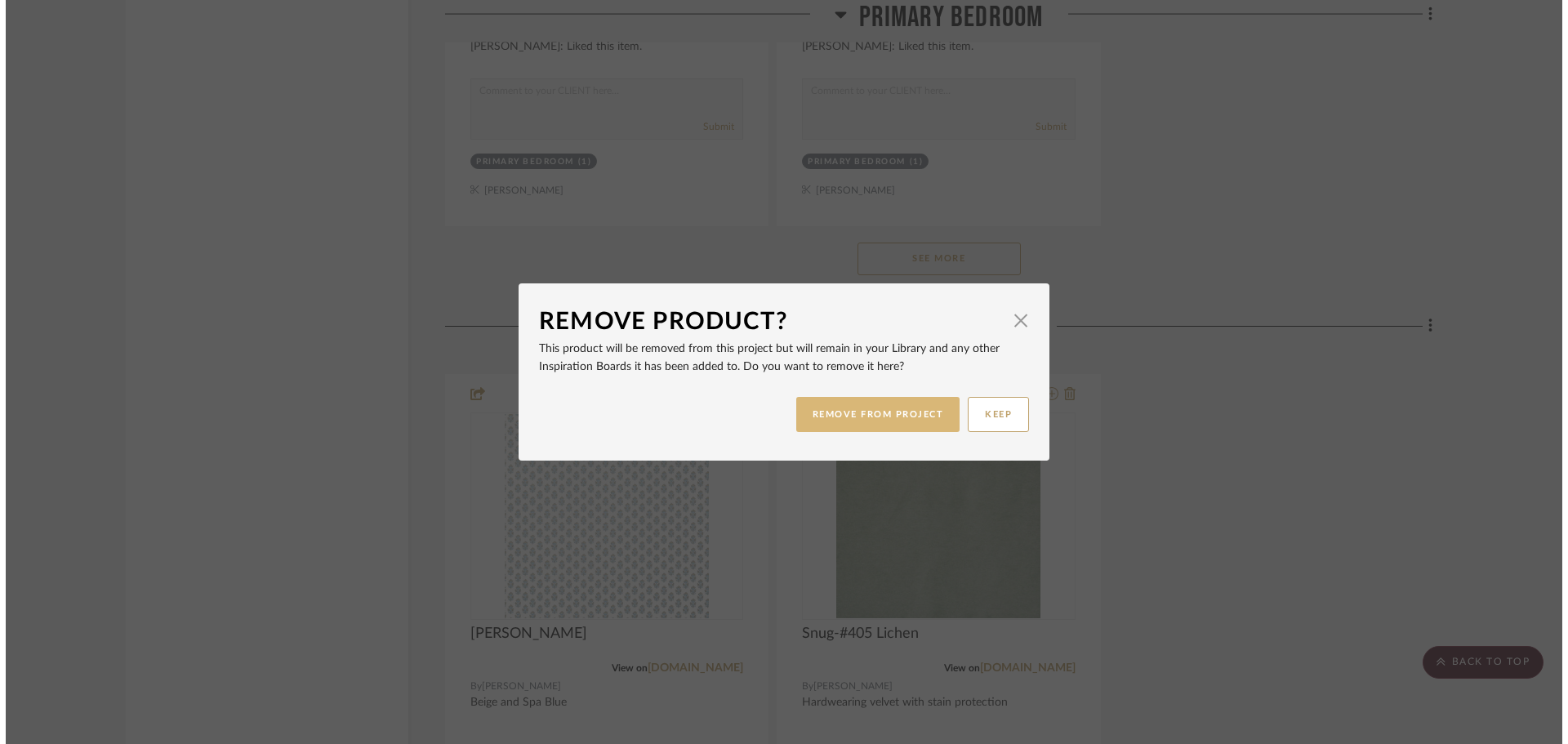
scroll to position [0, 0]
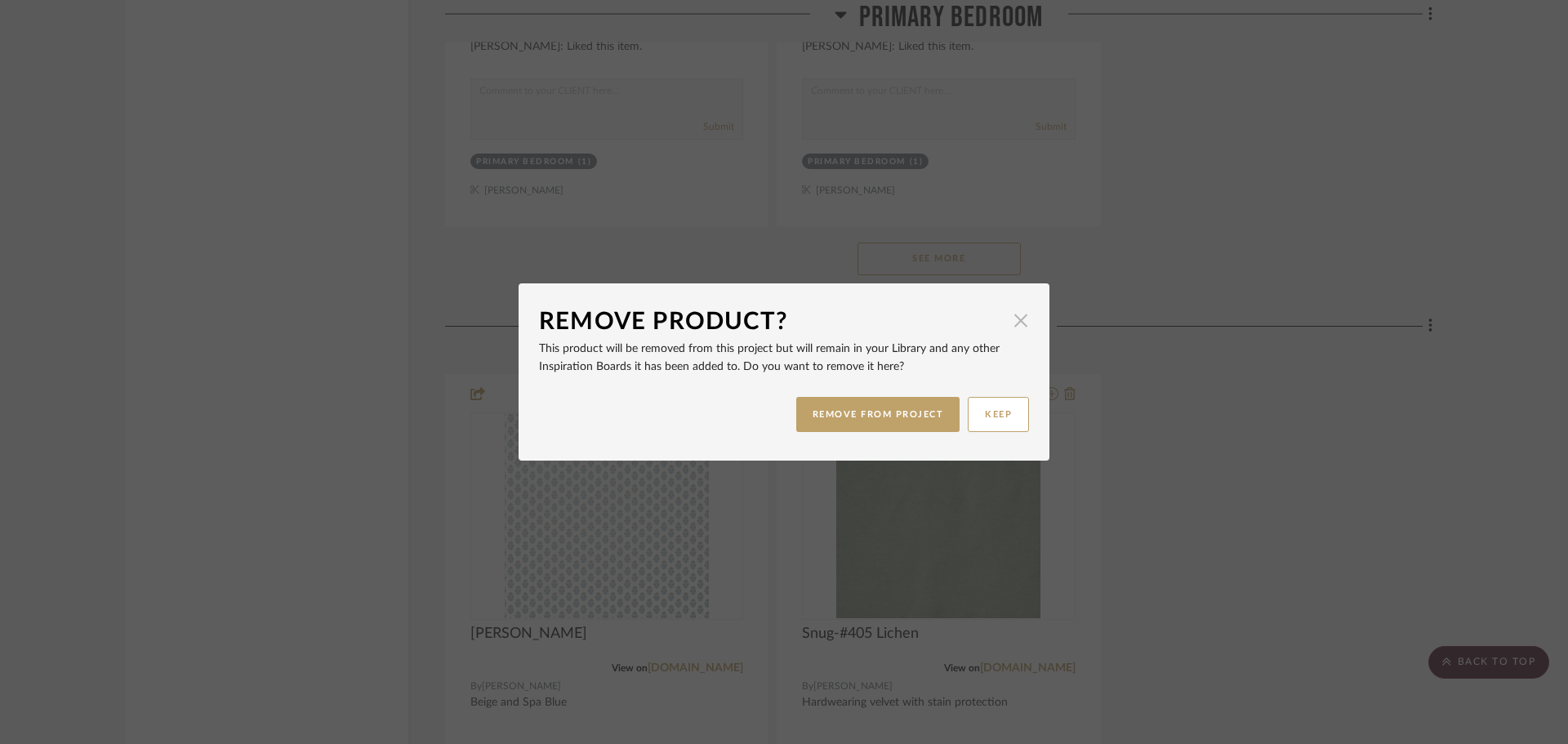
click at [1014, 320] on span "button" at bounding box center [1020, 320] width 32 height 32
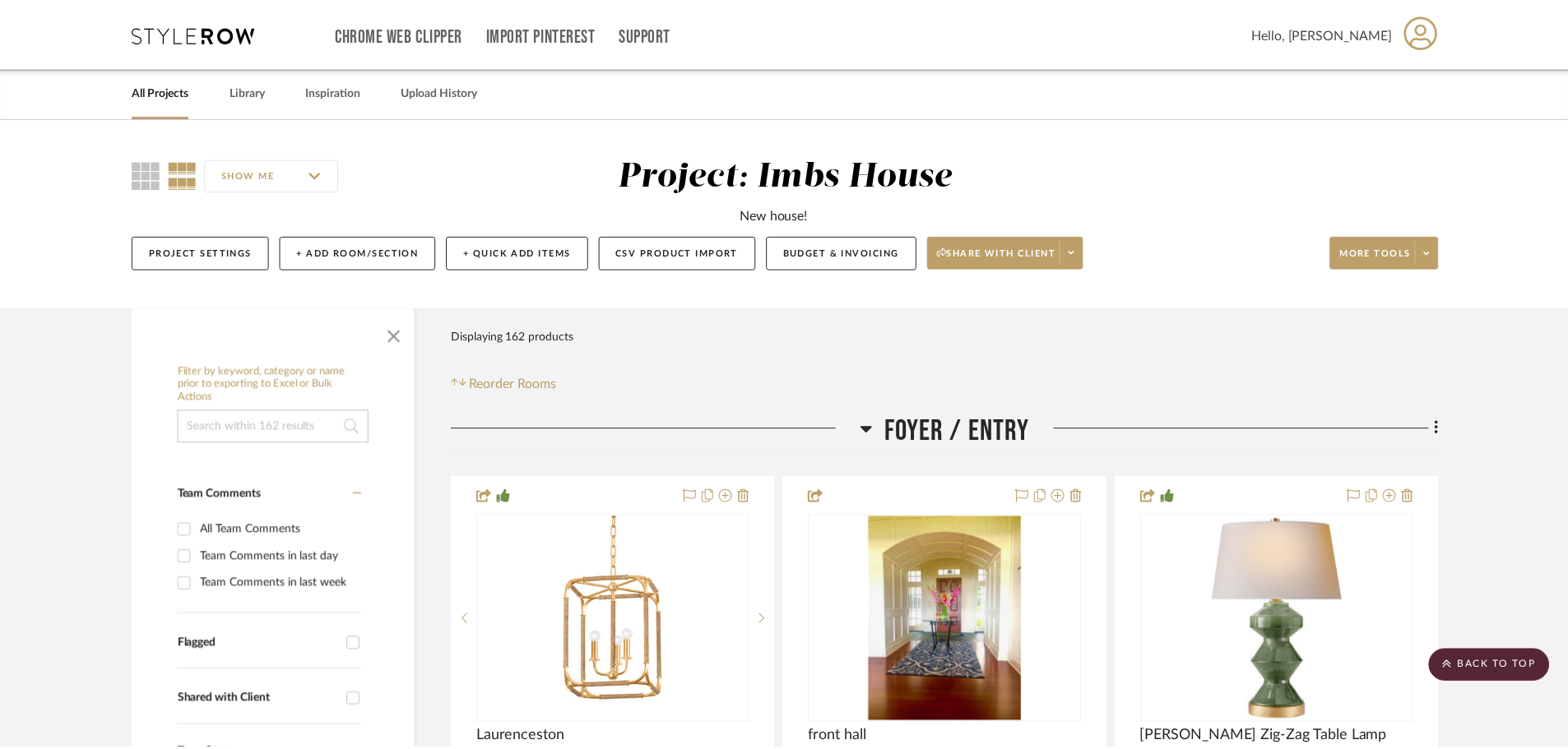
scroll to position [14692, 0]
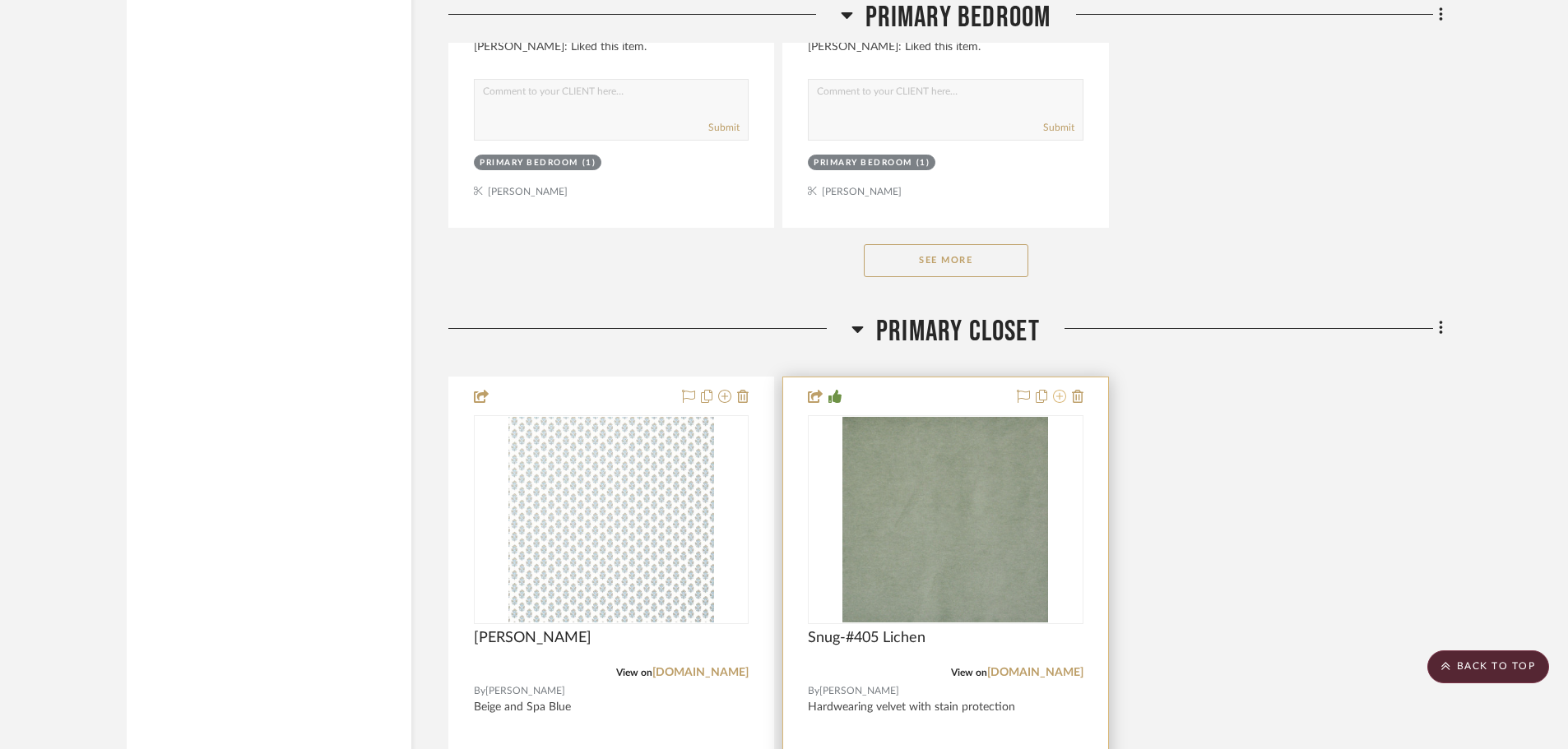
click at [1056, 397] on icon at bounding box center [1059, 396] width 13 height 13
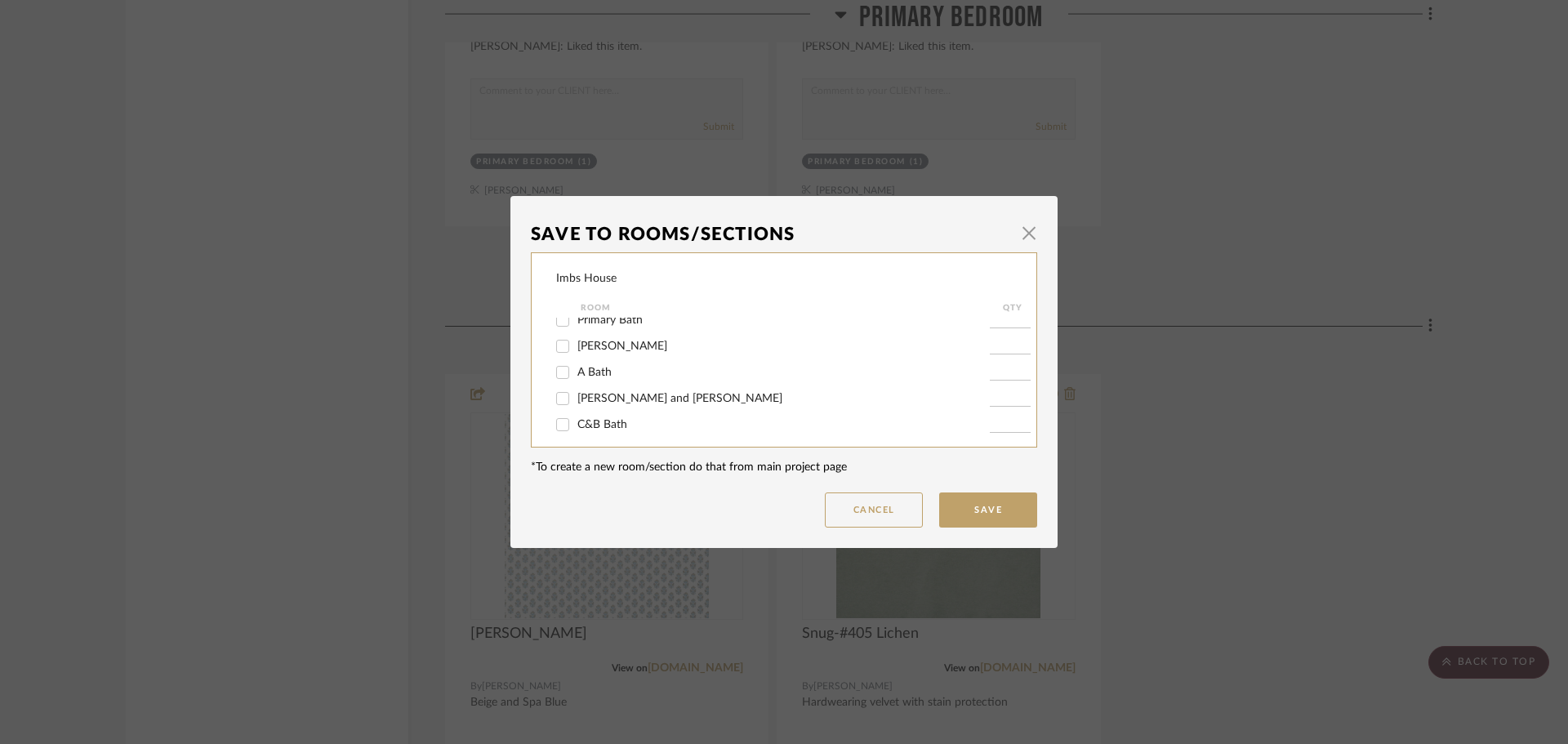
scroll to position [82, 0]
click at [557, 331] on input "Games and Living Overflow" at bounding box center [562, 327] width 26 height 26
checkbox input "true"
type input "1"
click at [556, 405] on input "Primary Closet" at bounding box center [562, 406] width 26 height 26
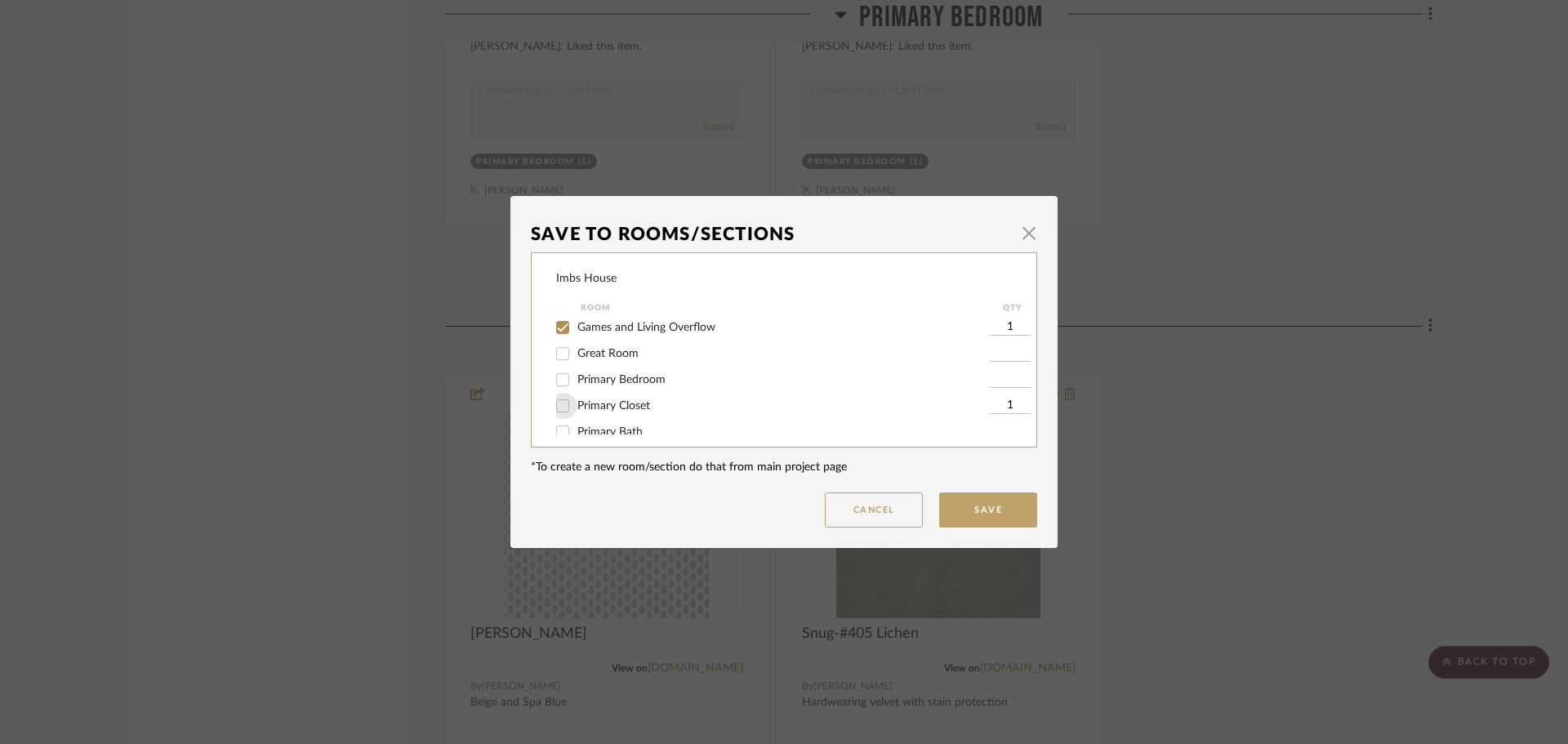
checkbox input "false"
click at [964, 508] on button "Save" at bounding box center [987, 510] width 98 height 35
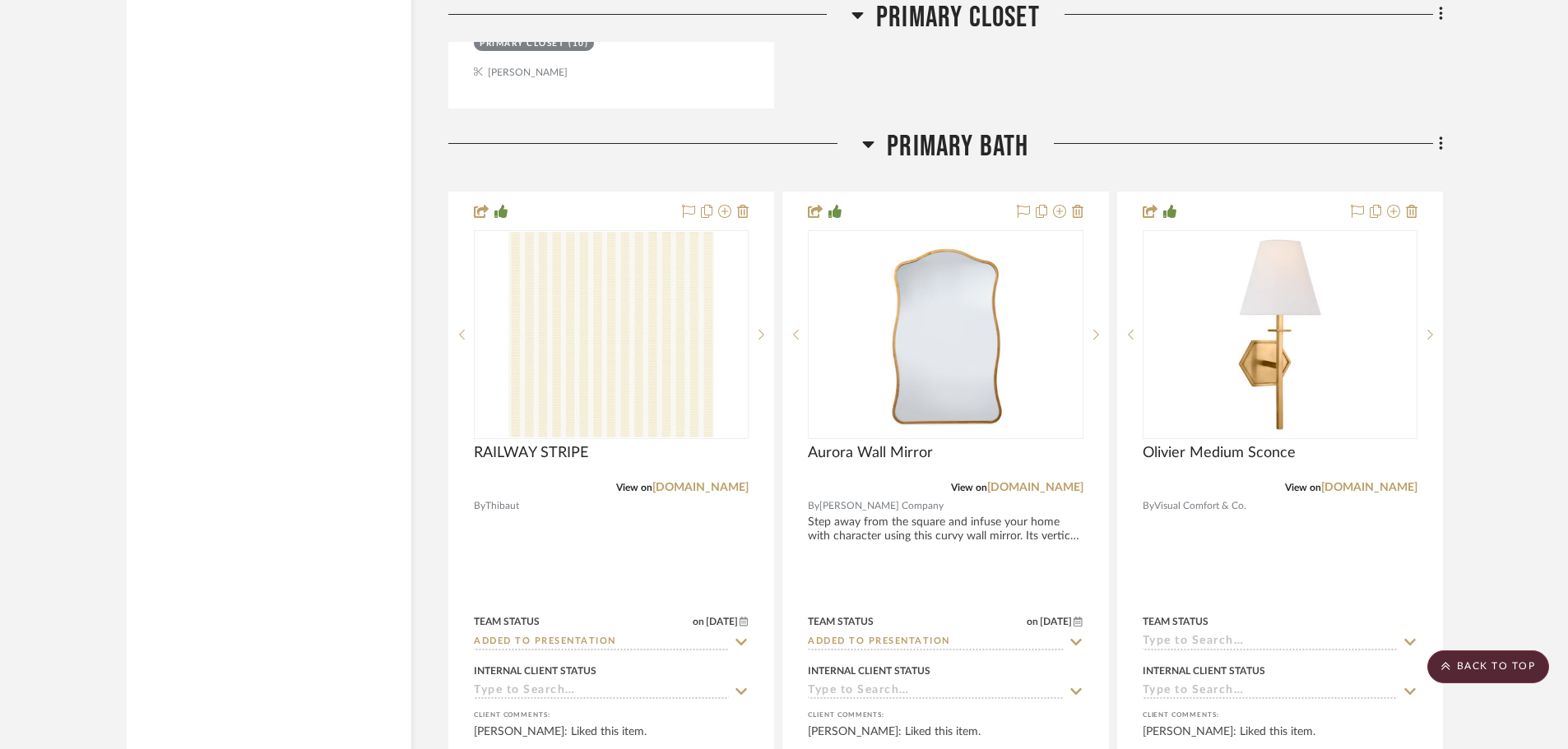
scroll to position [15761, 0]
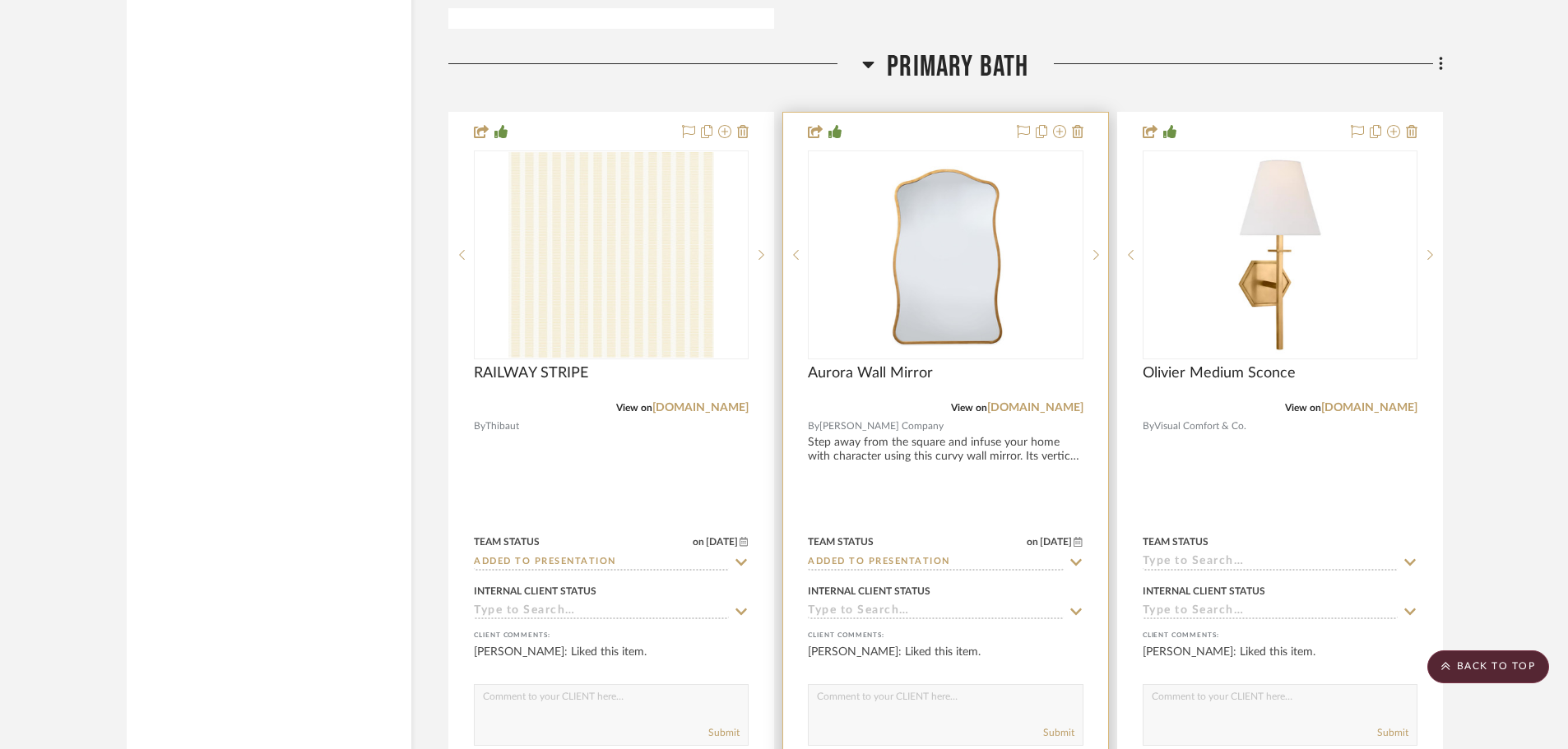
click at [0, 0] on div at bounding box center [0, 0] width 0 height 0
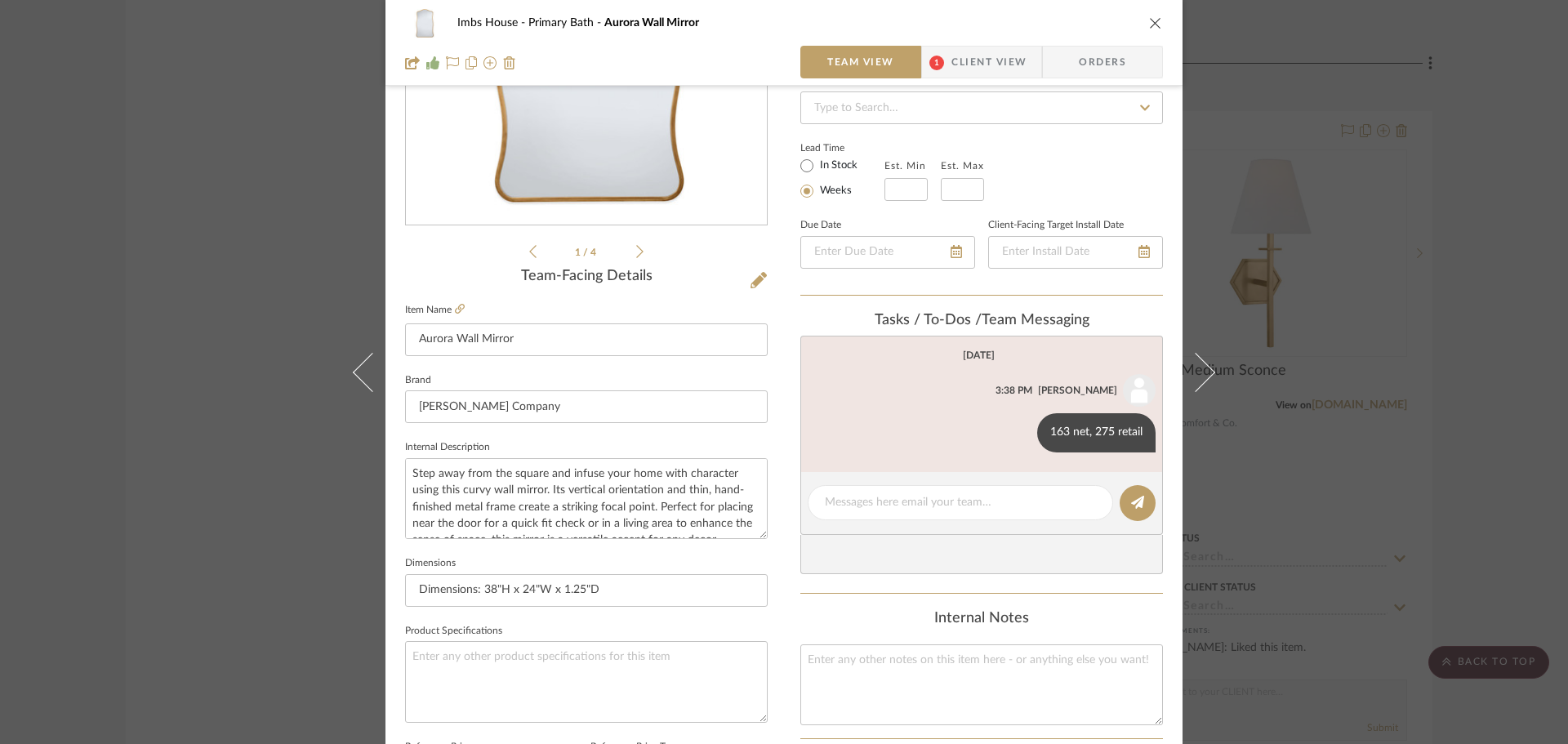
scroll to position [245, 0]
click at [1151, 22] on icon "close" at bounding box center [1155, 22] width 13 height 13
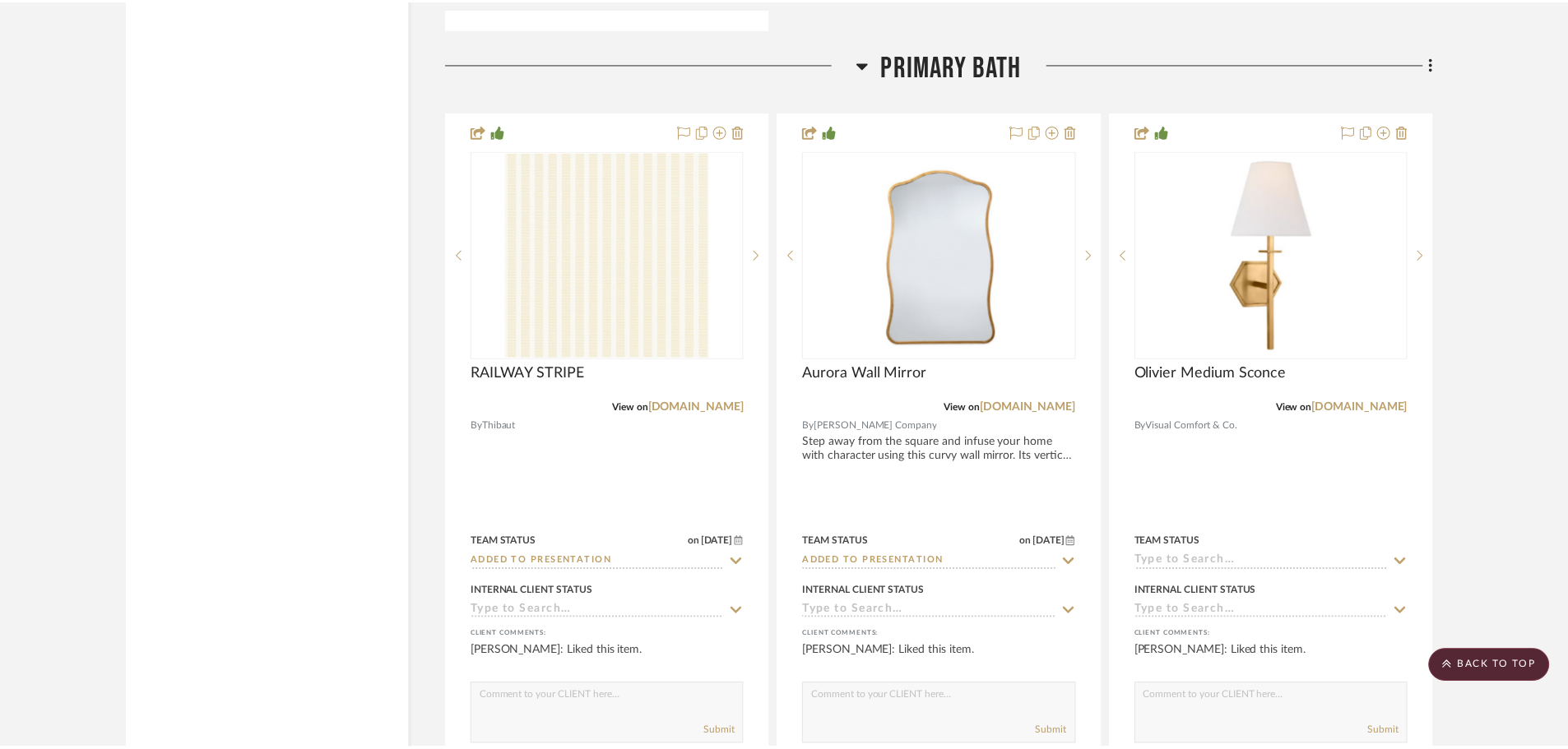
scroll to position [15761, 0]
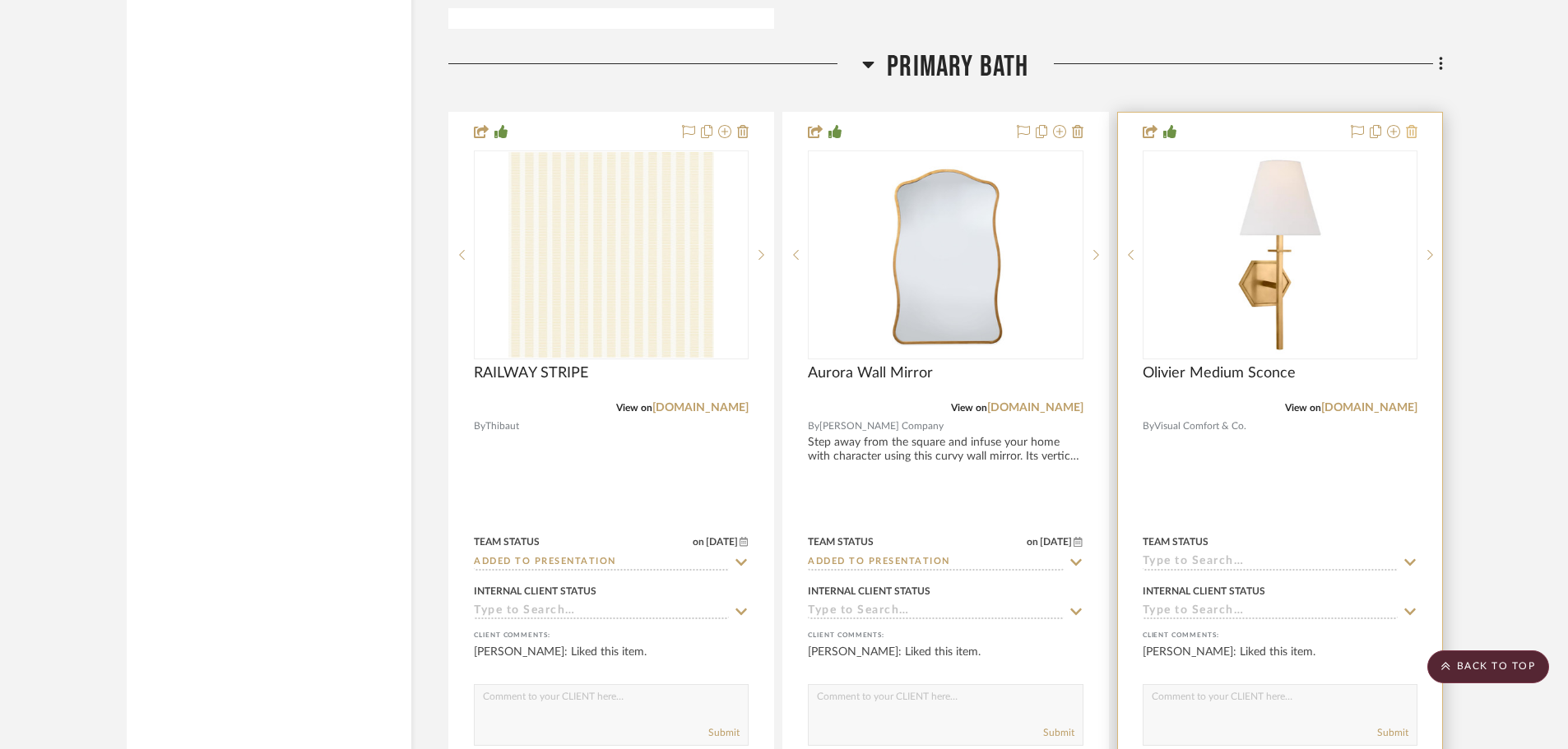
click at [1414, 131] on icon at bounding box center [1411, 131] width 11 height 13
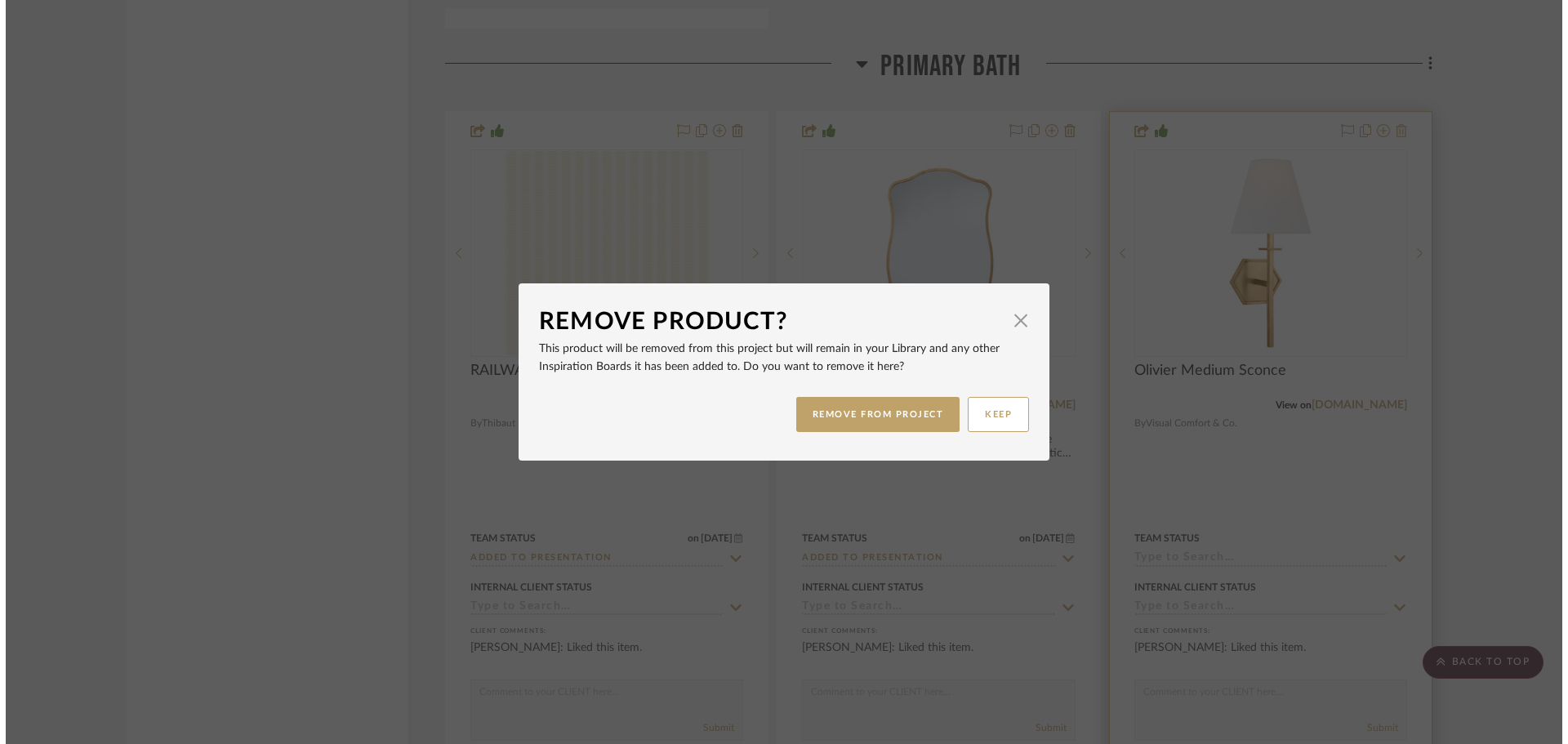
scroll to position [0, 0]
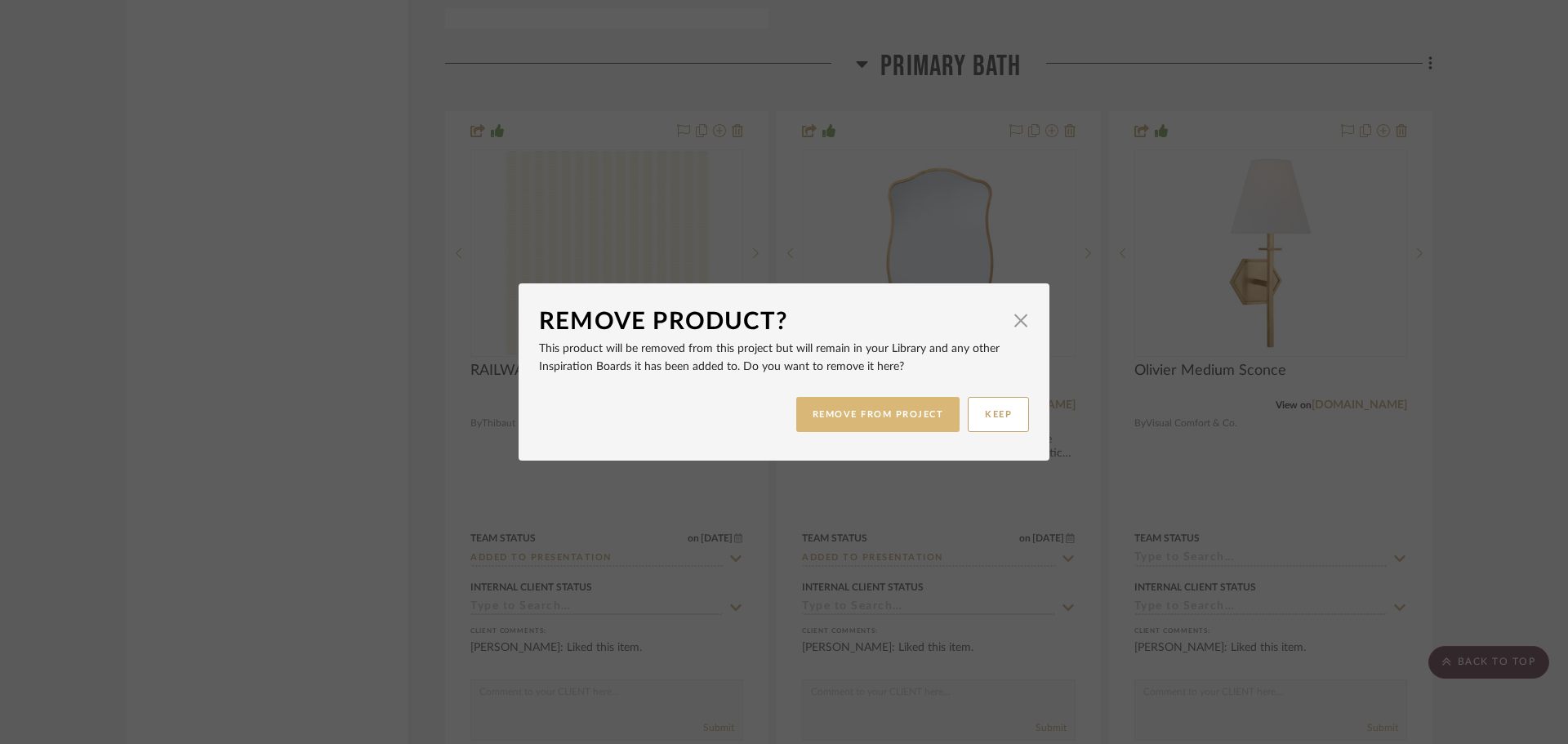
click at [920, 400] on button "REMOVE FROM PROJECT" at bounding box center [878, 414] width 164 height 35
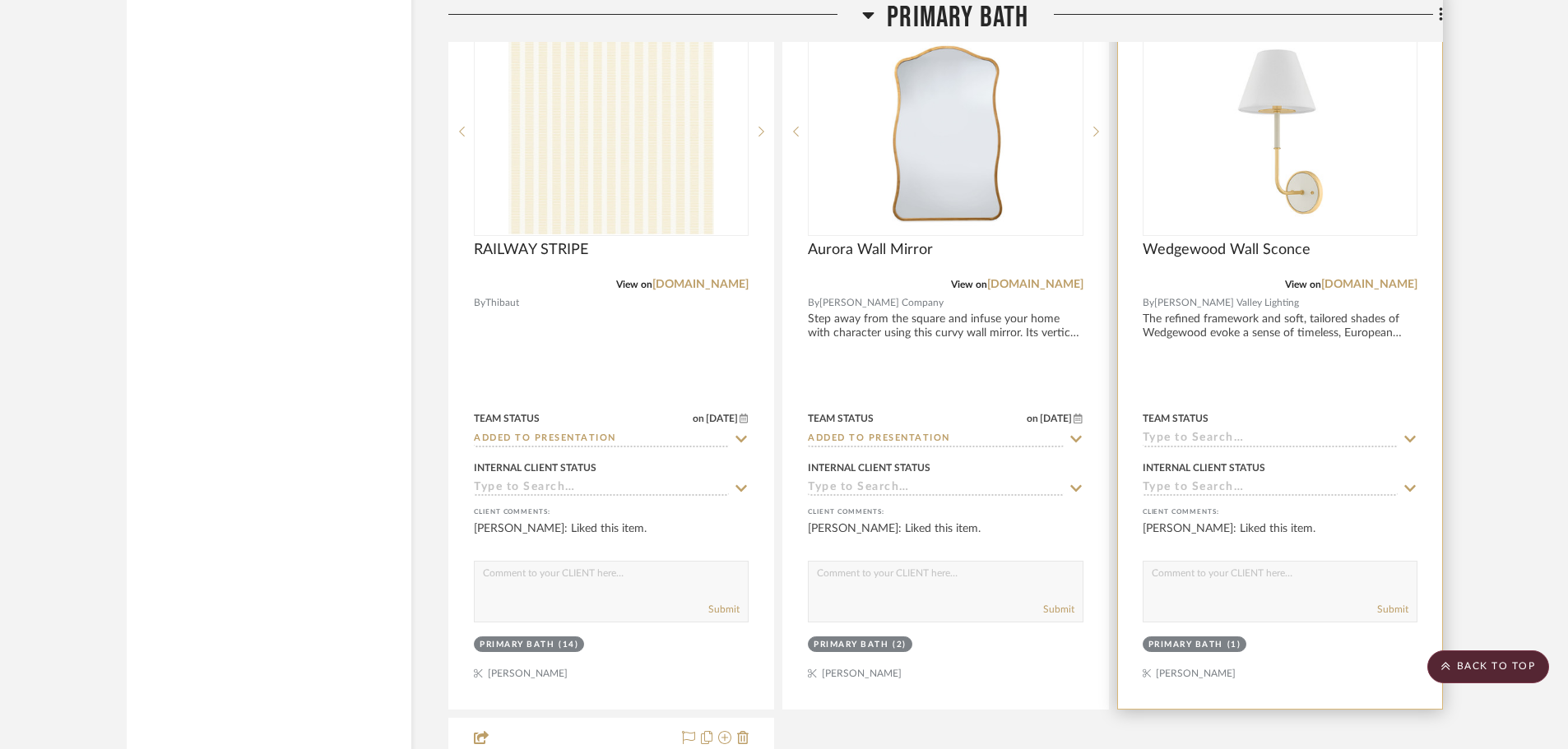
scroll to position [16008, 0]
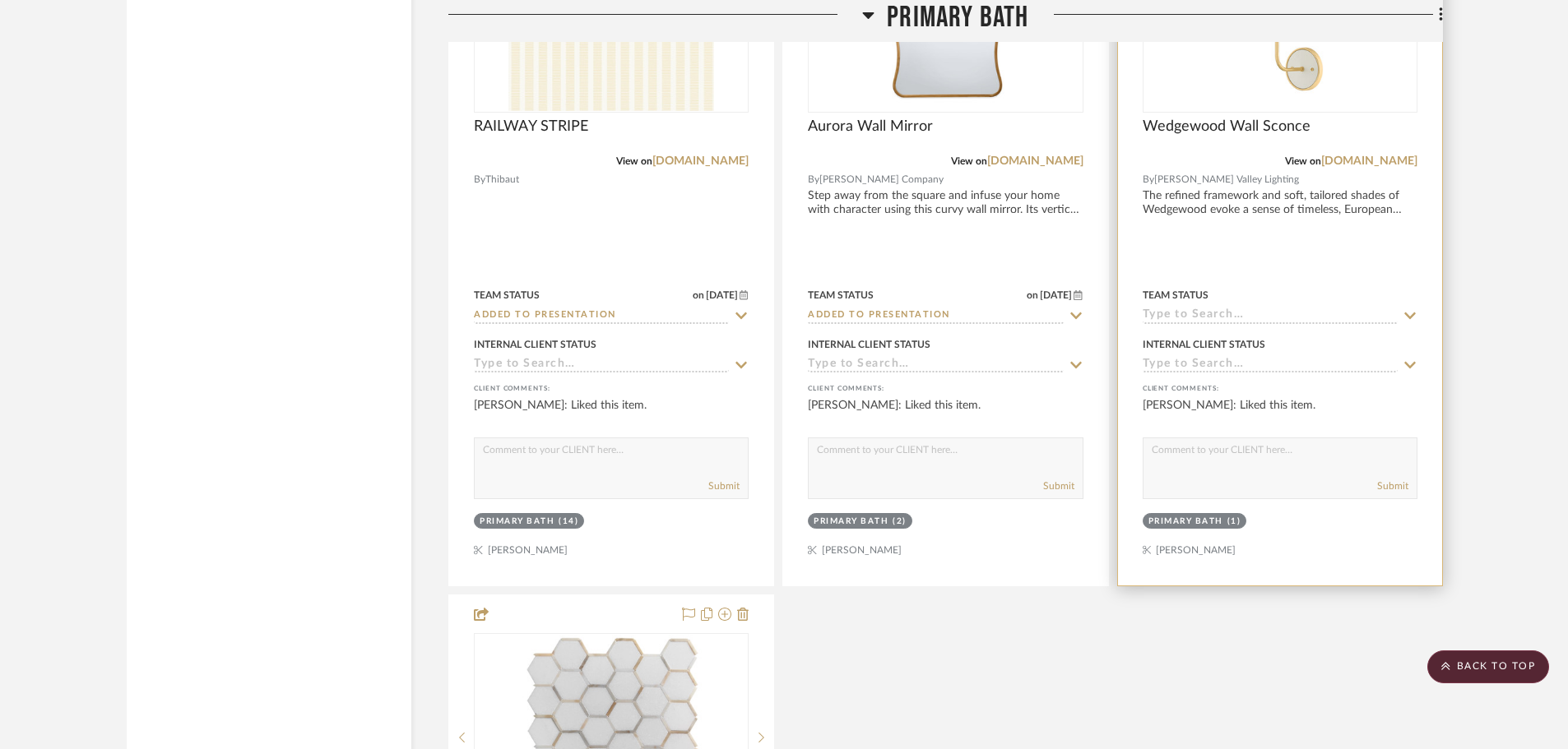
click at [1188, 510] on div at bounding box center [1280, 226] width 324 height 720
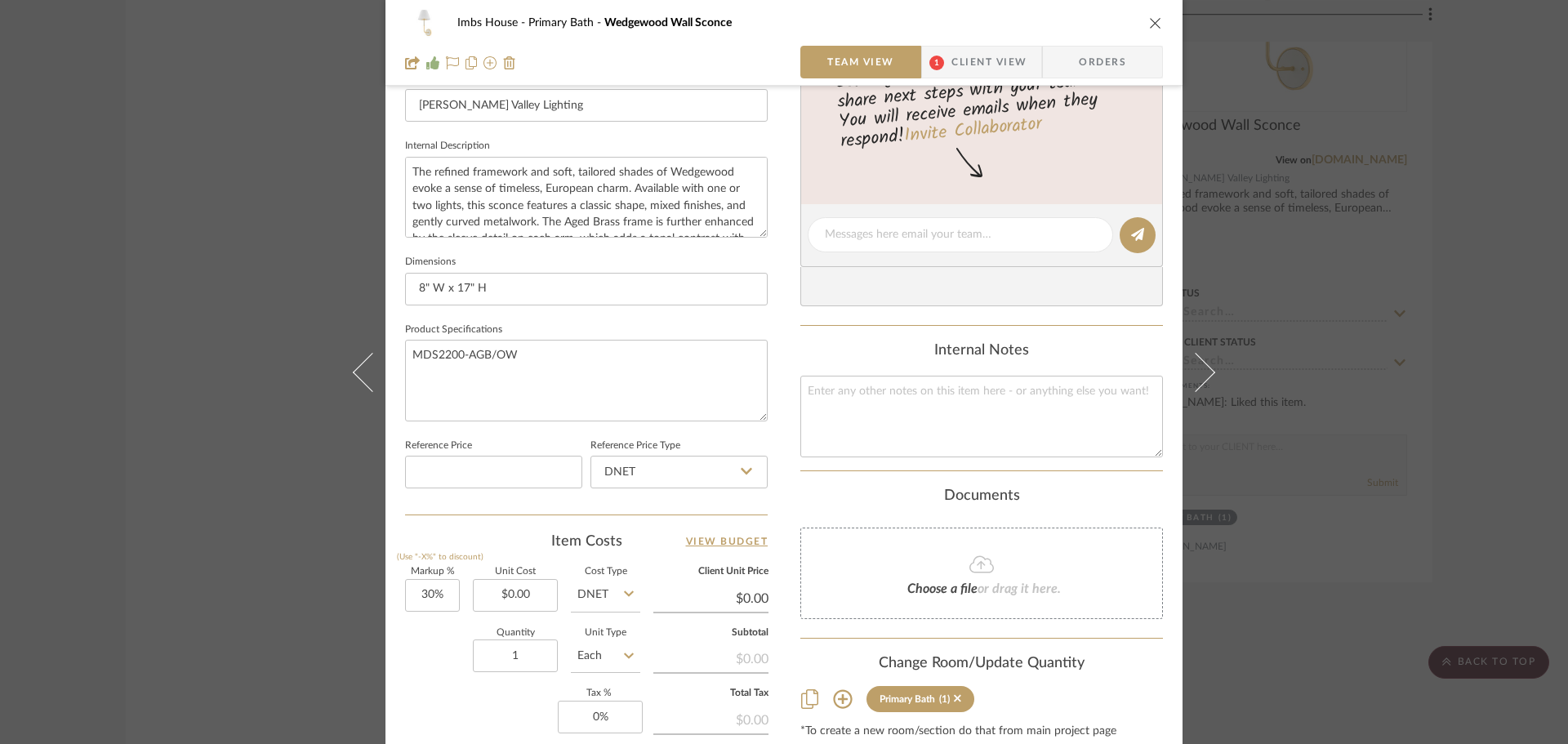
scroll to position [777, 0]
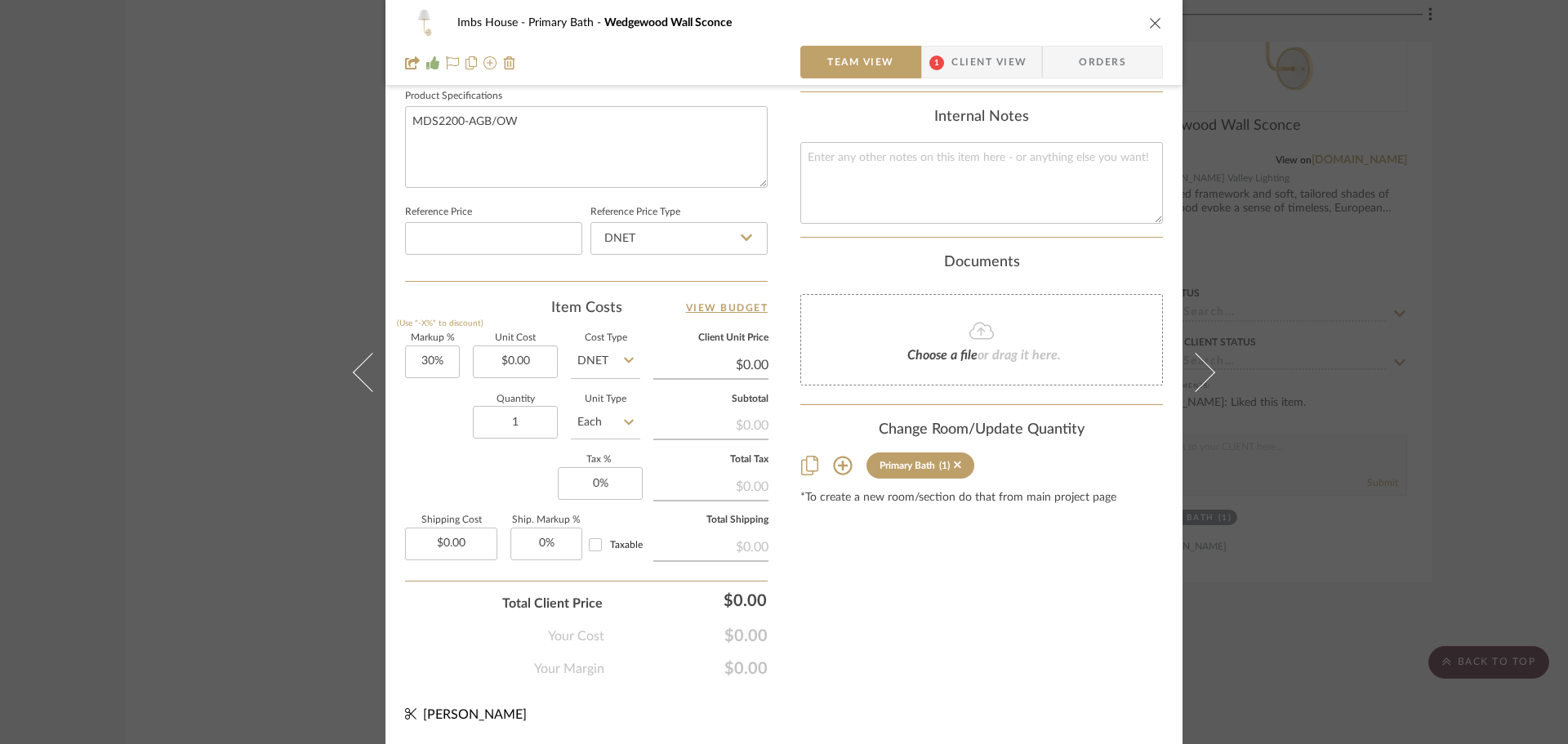
click at [837, 465] on icon at bounding box center [842, 466] width 19 height 19
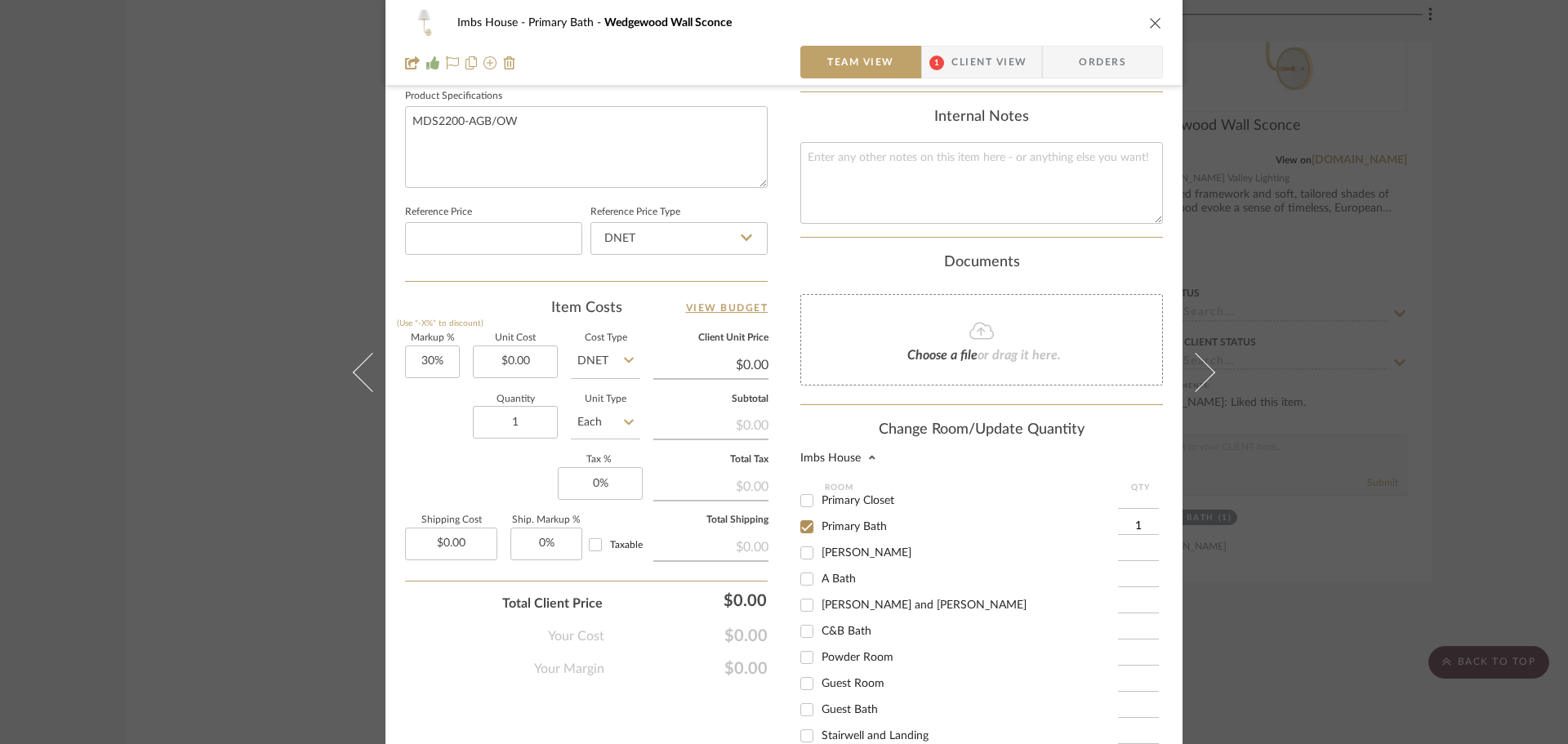
scroll to position [164, 0]
click at [1131, 522] on input "1" at bounding box center [1138, 525] width 41 height 16
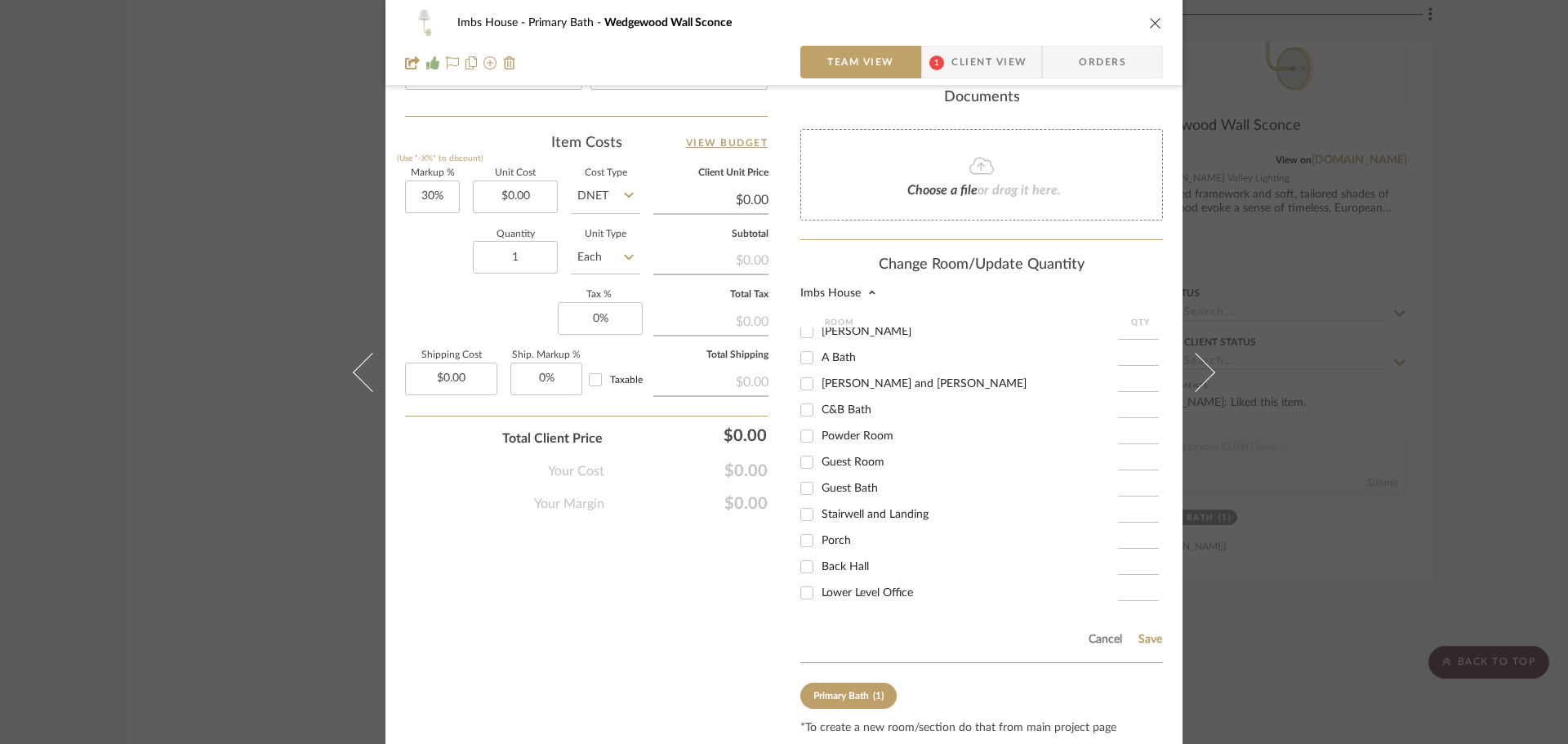
scroll to position [998, 0]
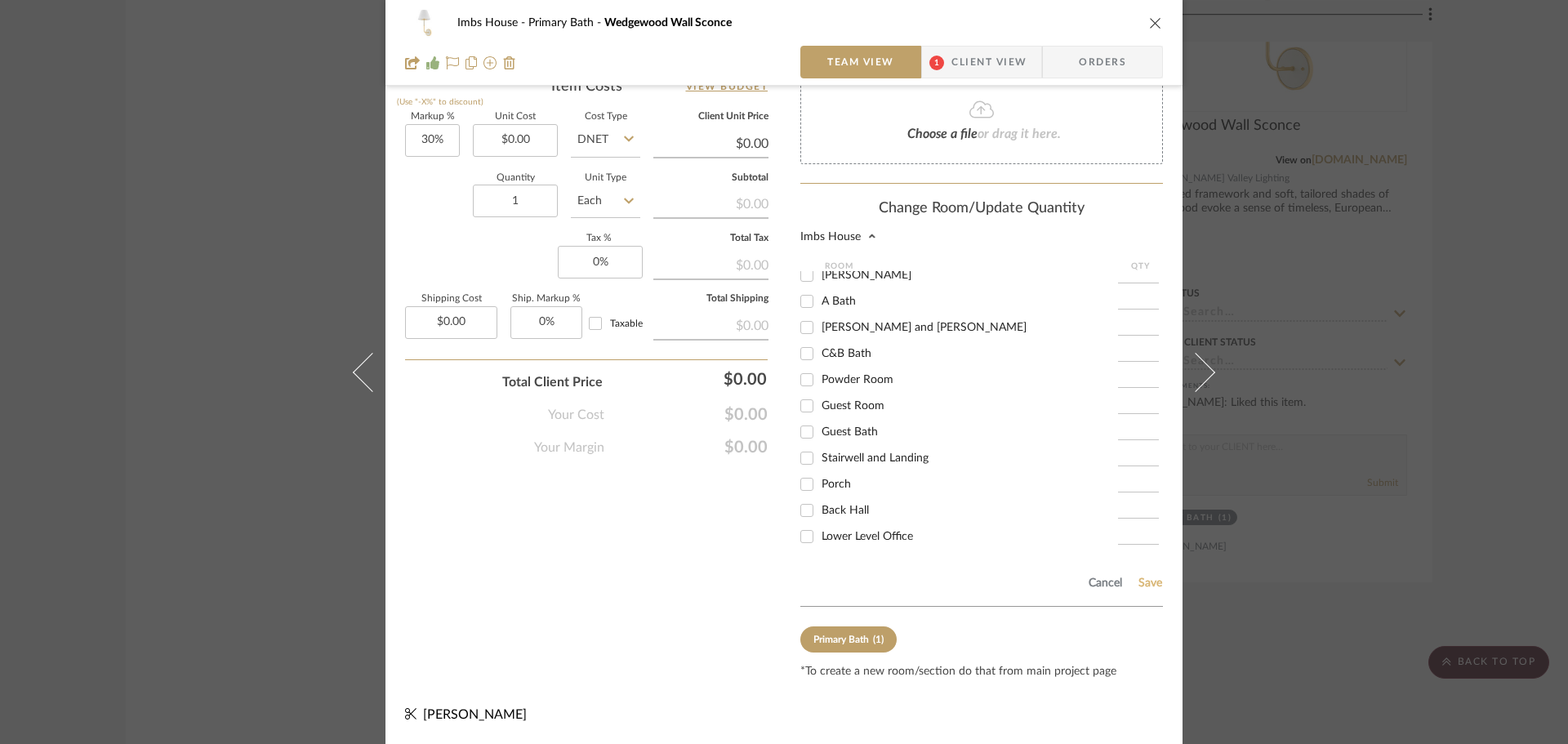
type input "4"
click at [1143, 583] on button "Save" at bounding box center [1150, 583] width 26 height 13
type input "4"
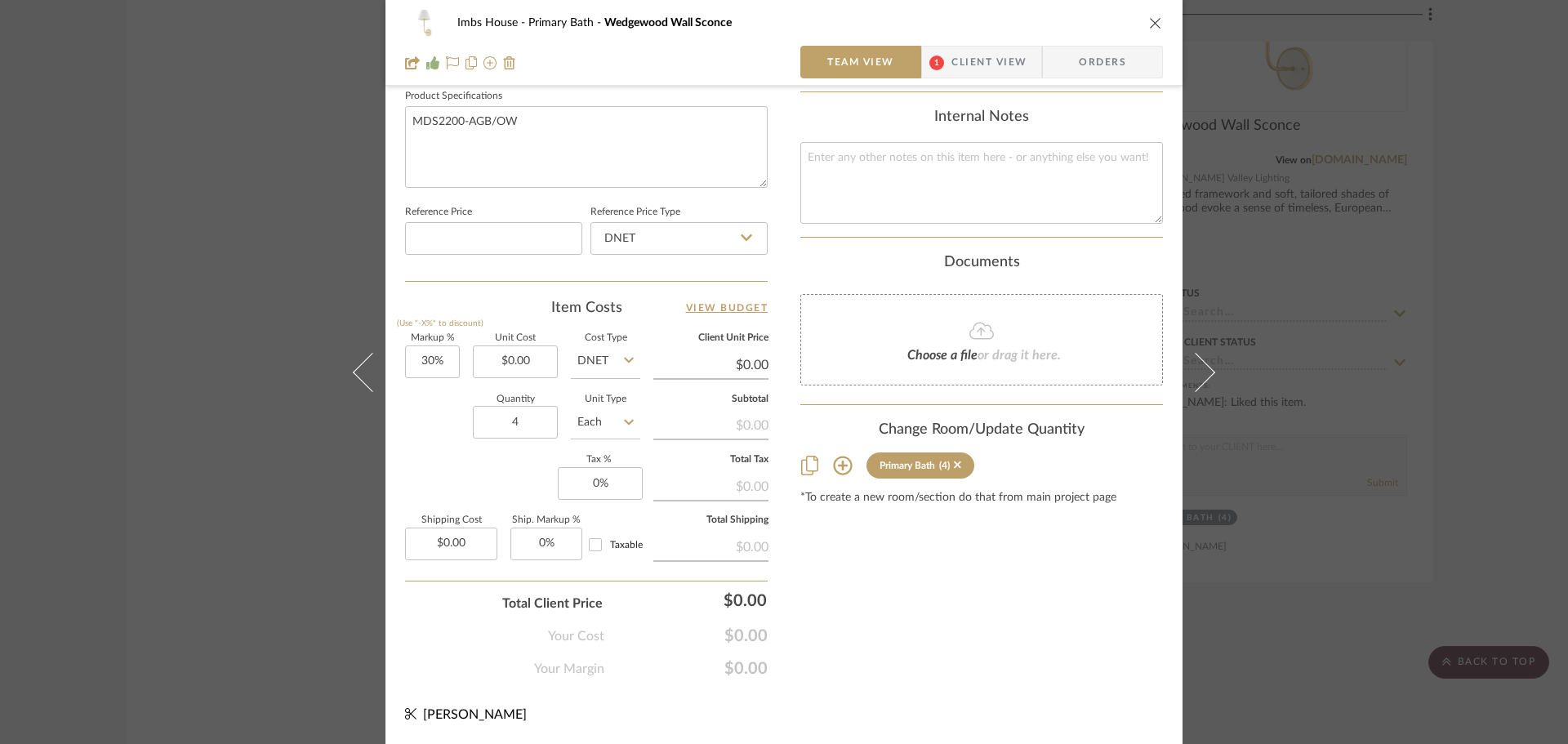
click at [1149, 22] on icon "close" at bounding box center [1155, 22] width 13 height 13
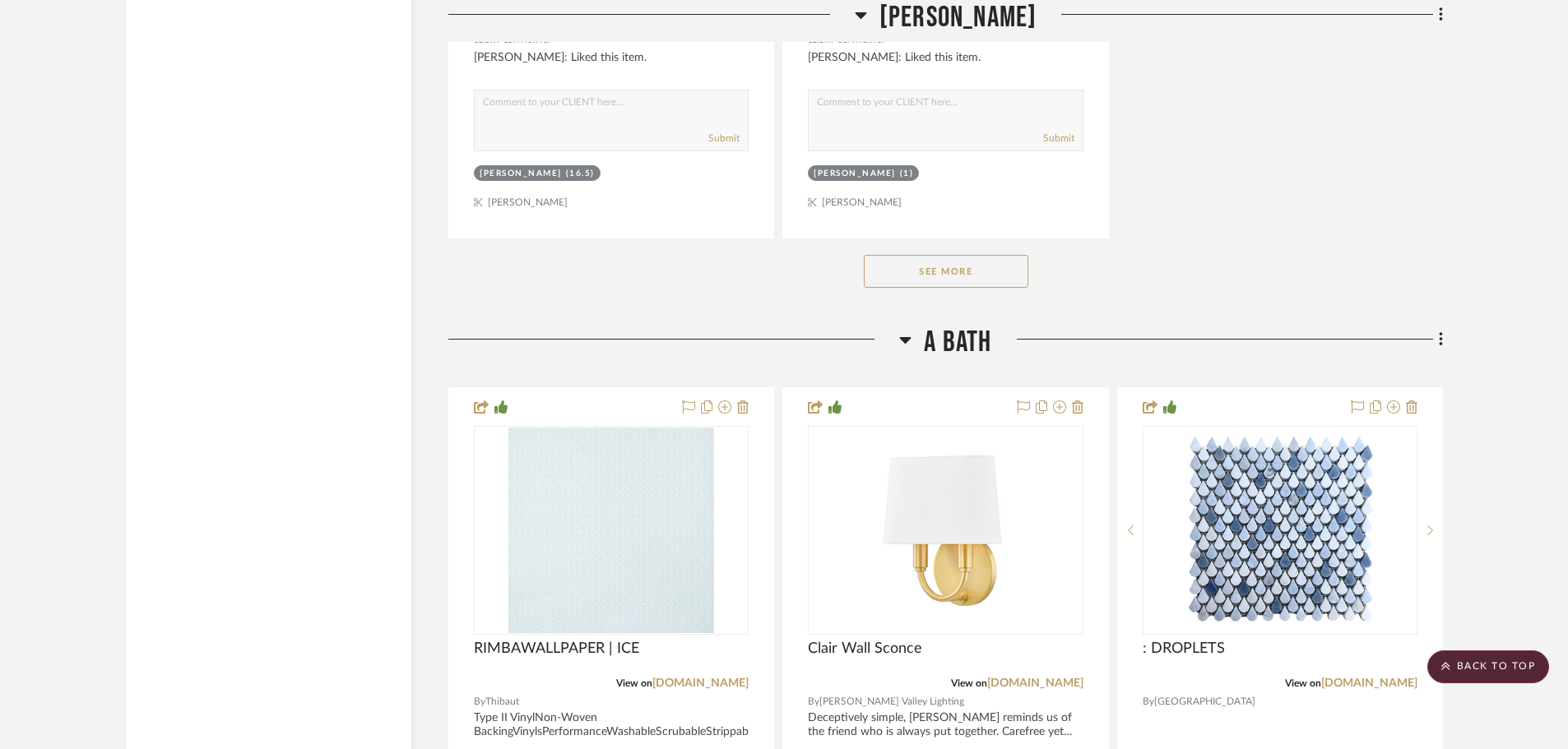
scroll to position [19215, 0]
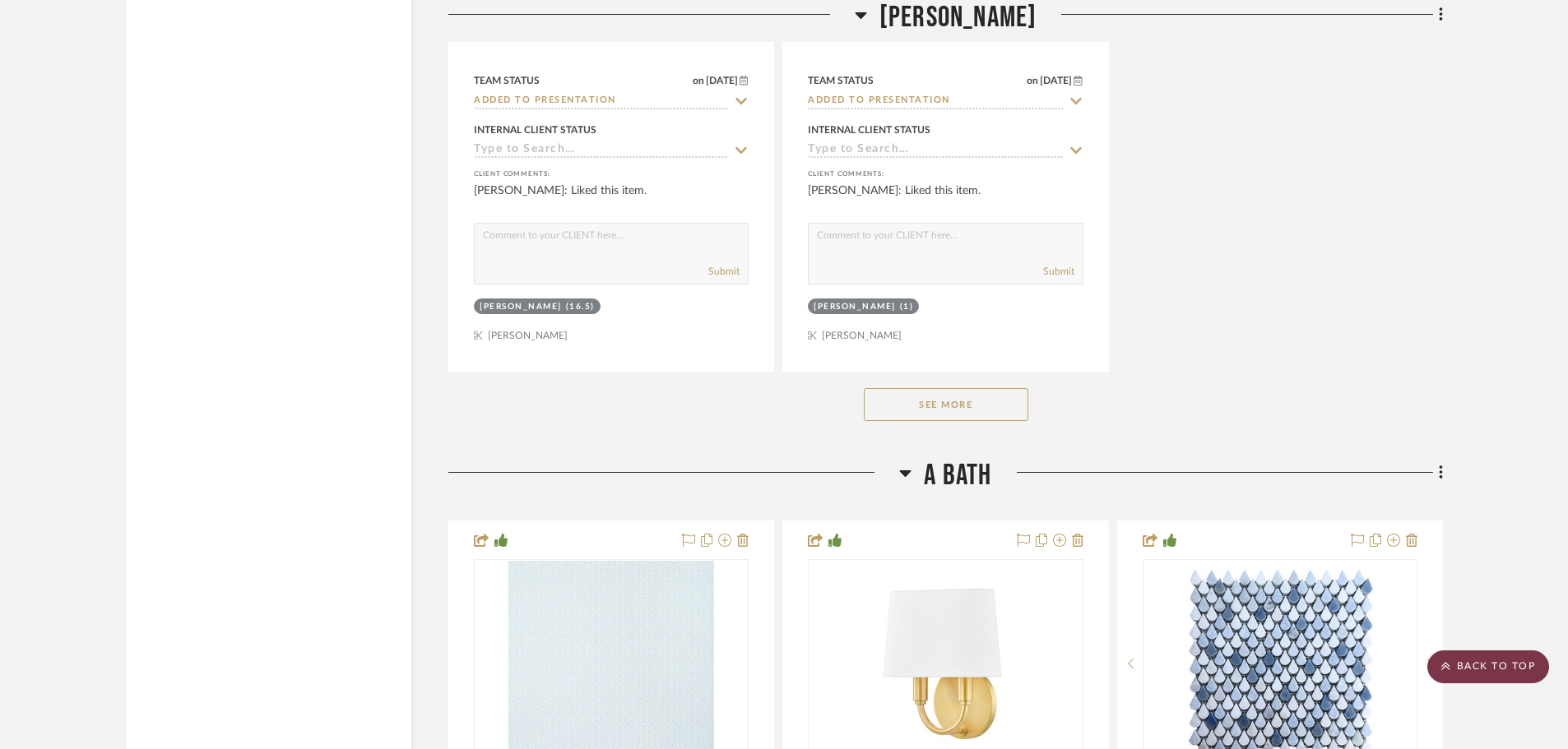
click at [1483, 667] on scroll-to-top-button "BACK TO TOP" at bounding box center [1488, 667] width 122 height 33
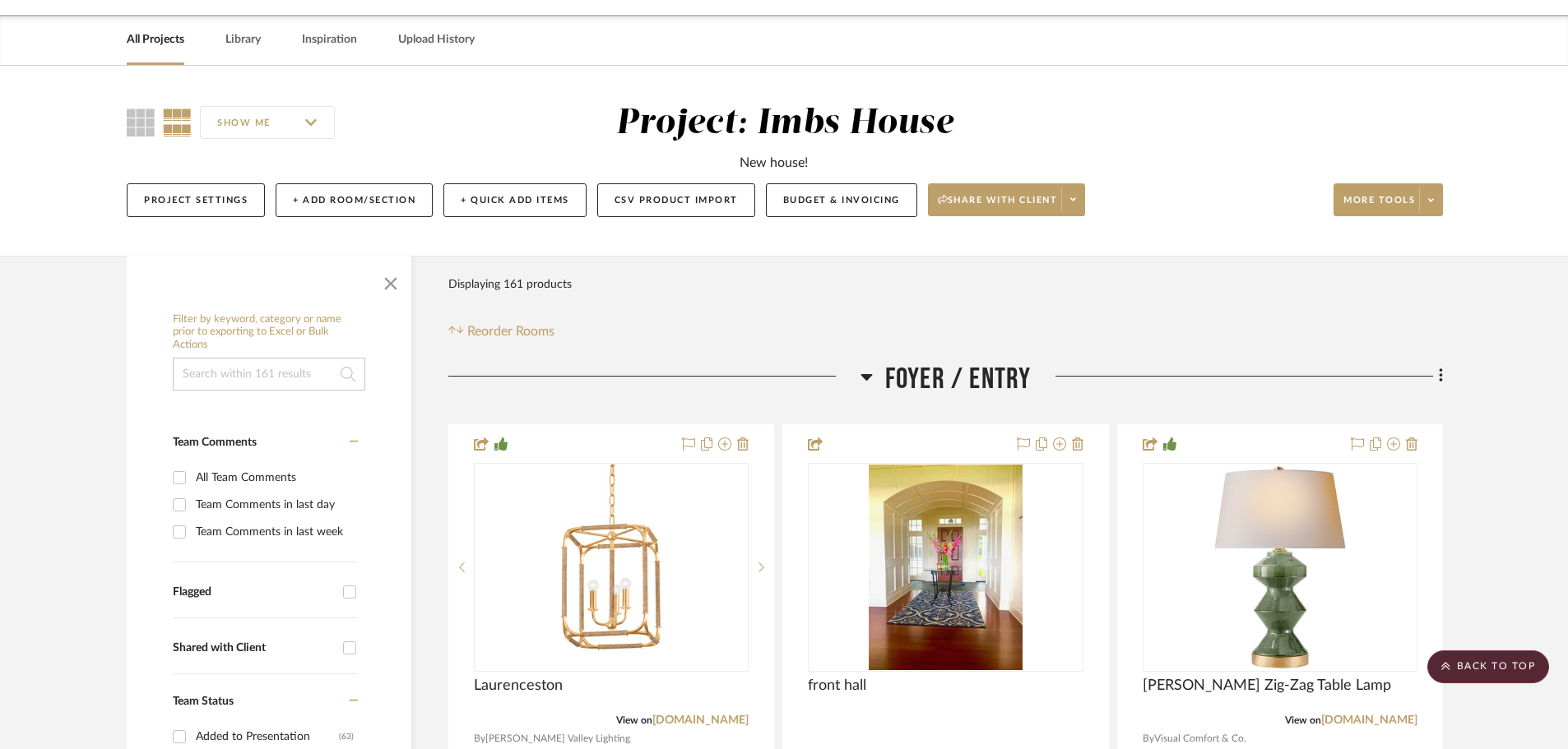
scroll to position [0, 0]
